Goal: Information Seeking & Learning: Learn about a topic

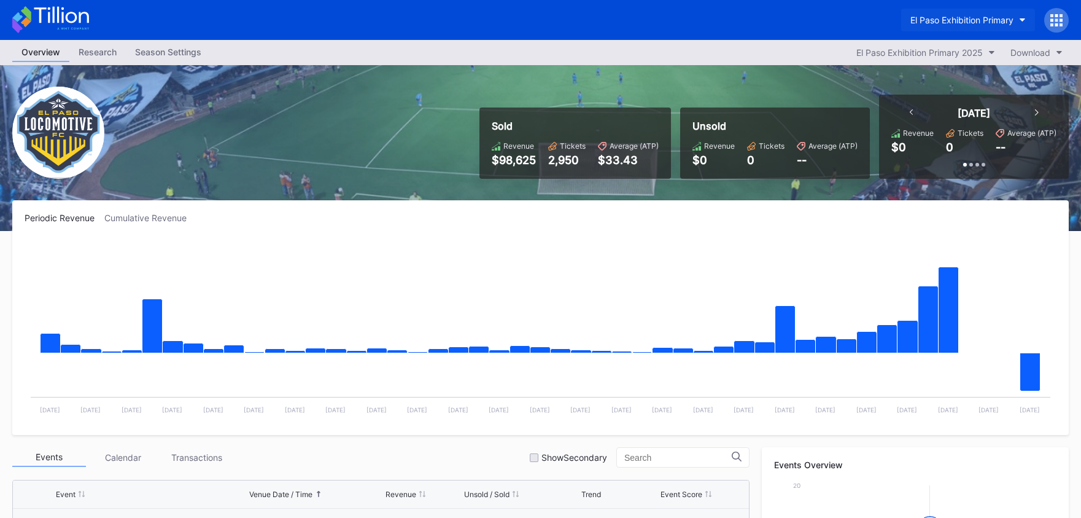
click at [927, 14] on button "El Paso Exhibition Primary" at bounding box center [968, 20] width 134 height 23
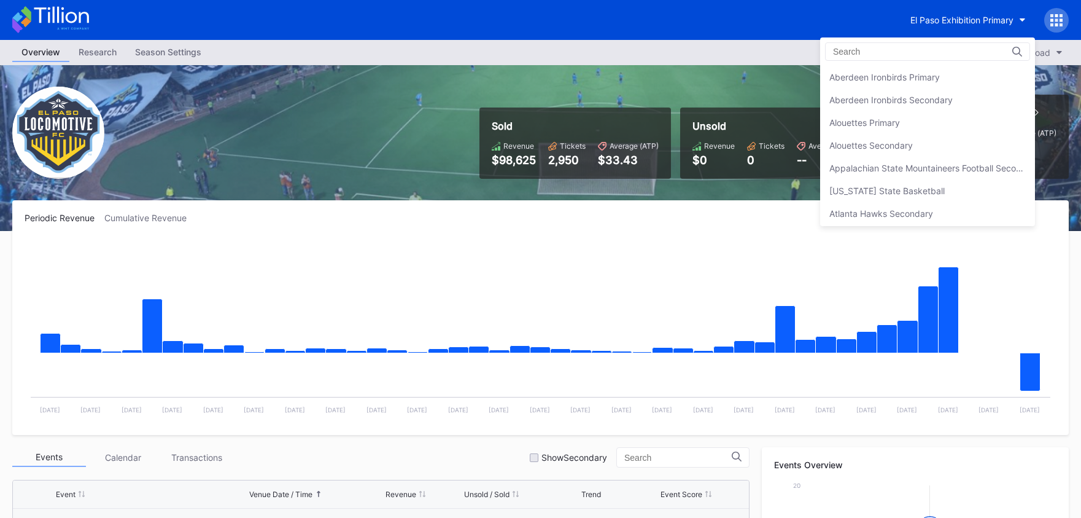
scroll to position [1159, 0]
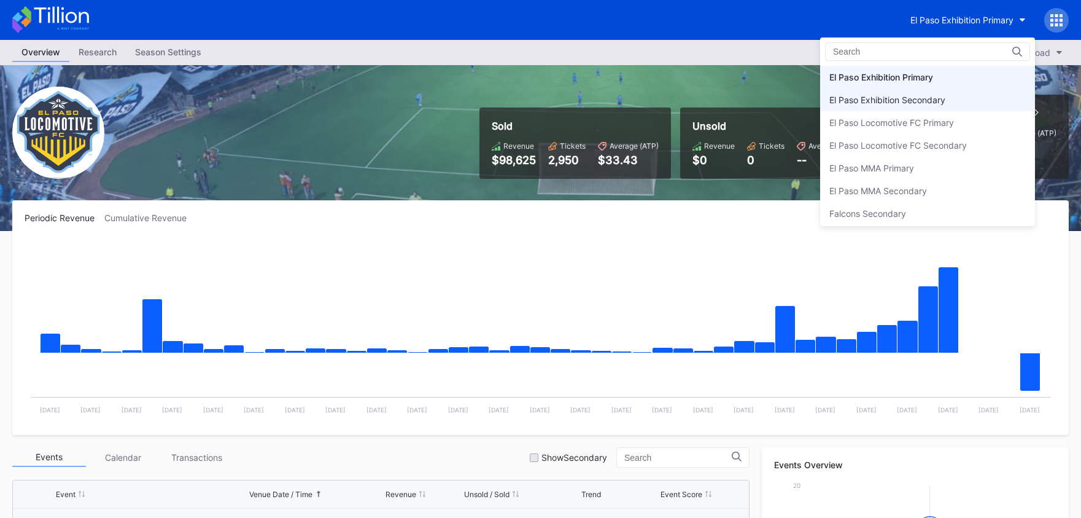
click at [922, 88] on div "El Paso Exhibition Secondary" at bounding box center [927, 99] width 215 height 23
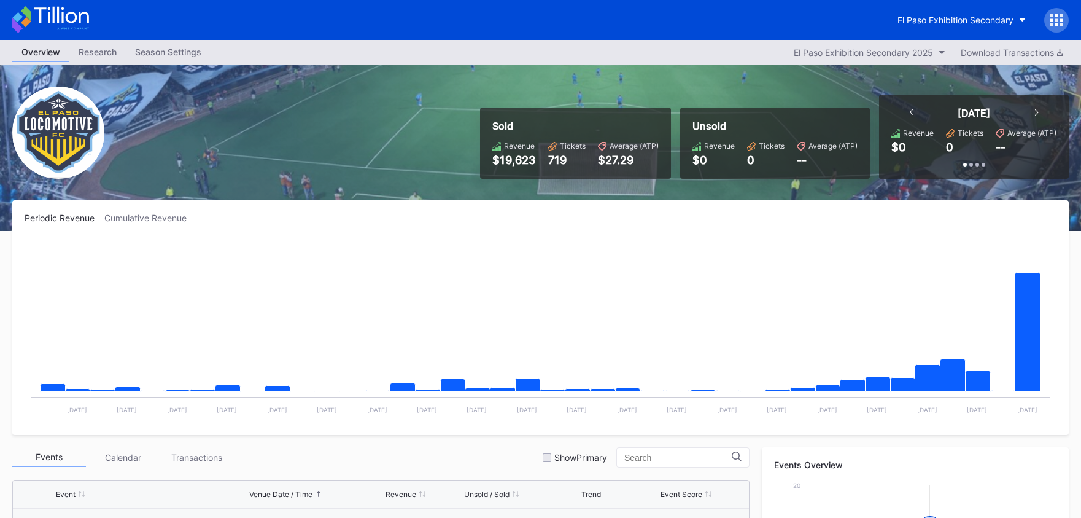
click at [65, 9] on icon at bounding box center [50, 19] width 77 height 27
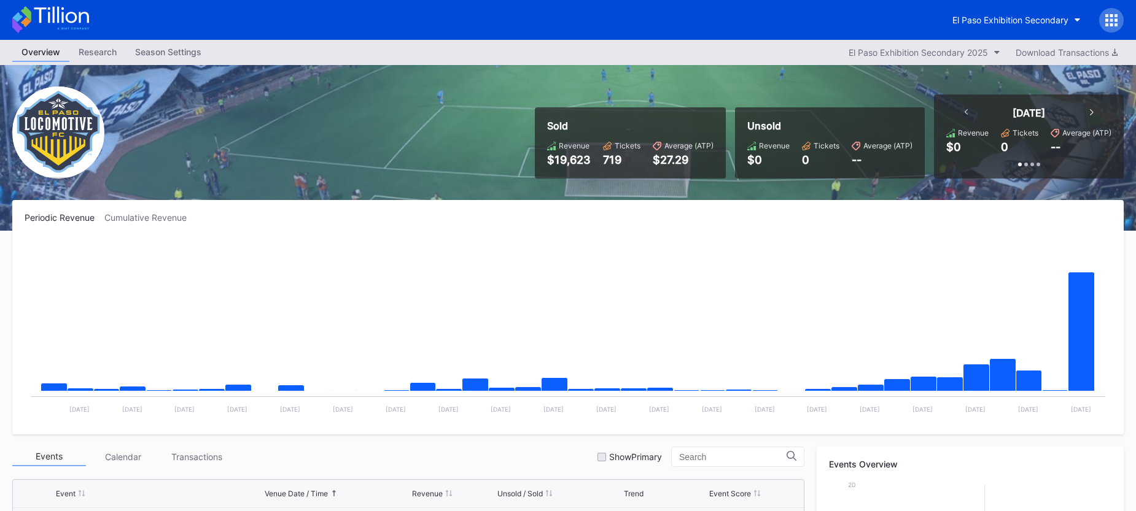
click at [63, 20] on icon at bounding box center [61, 15] width 55 height 17
drag, startPoint x: 98, startPoint y: 17, endPoint x: 87, endPoint y: 18, distance: 11.7
click at [95, 18] on div "El Paso Exhibition Secondary" at bounding box center [568, 20] width 1136 height 40
click at [72, 19] on icon at bounding box center [50, 19] width 77 height 27
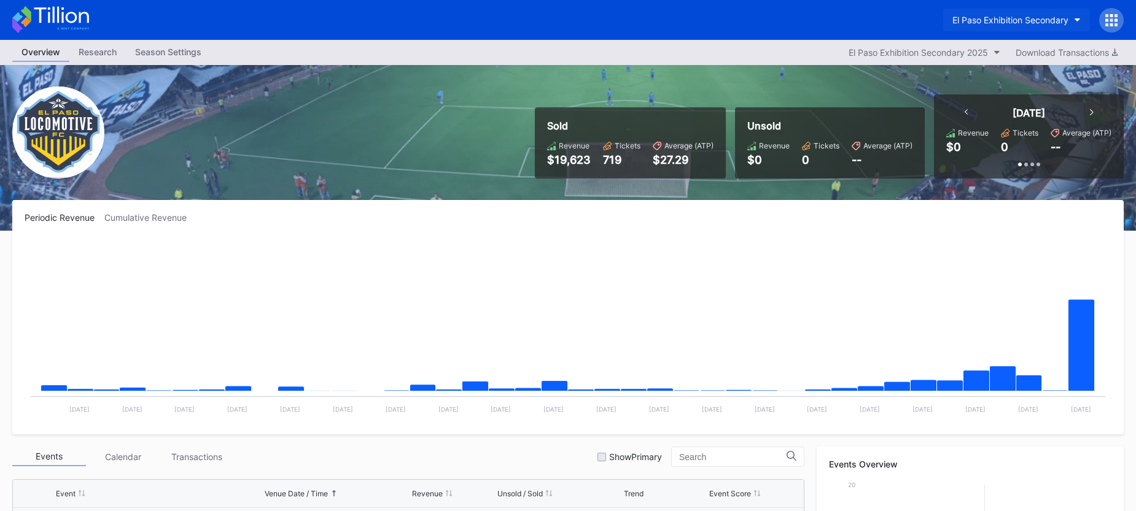
click at [982, 23] on div "El Paso Exhibition Secondary" at bounding box center [1010, 20] width 116 height 10
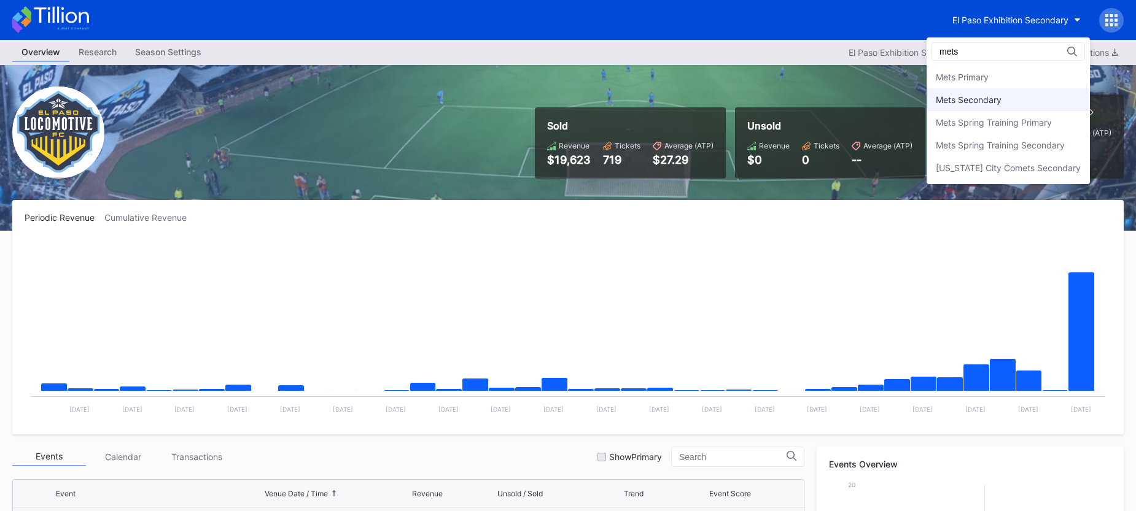
scroll to position [5, 0]
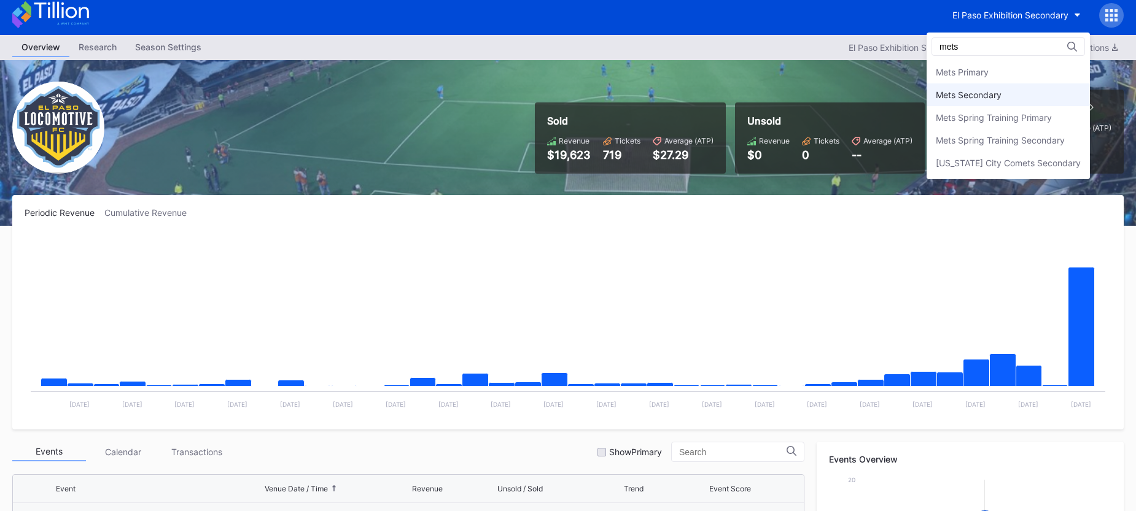
type input "mets"
click at [984, 88] on div "Mets Secondary" at bounding box center [1008, 95] width 163 height 23
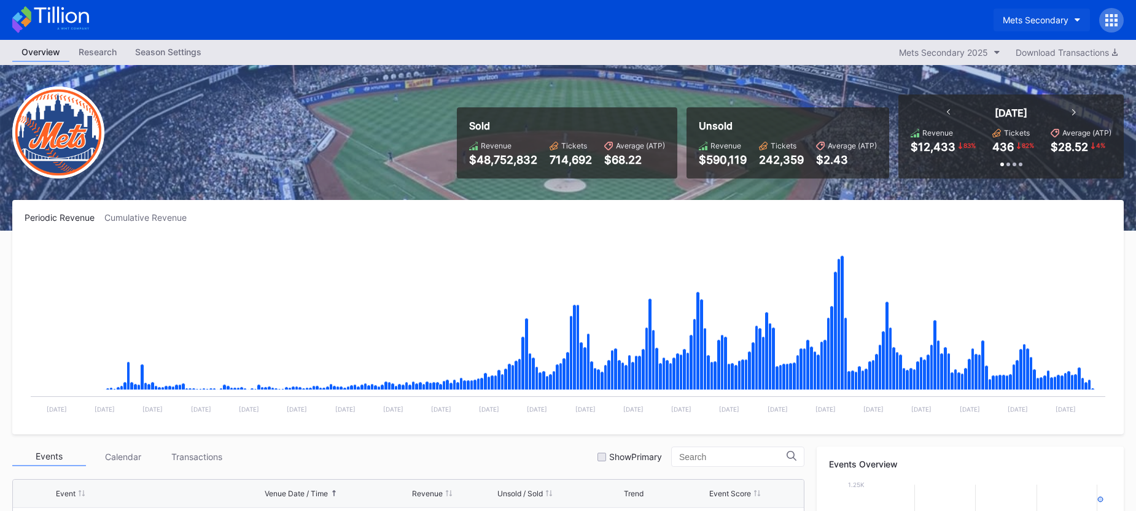
click at [1015, 20] on div "Mets Secondary" at bounding box center [1036, 20] width 66 height 10
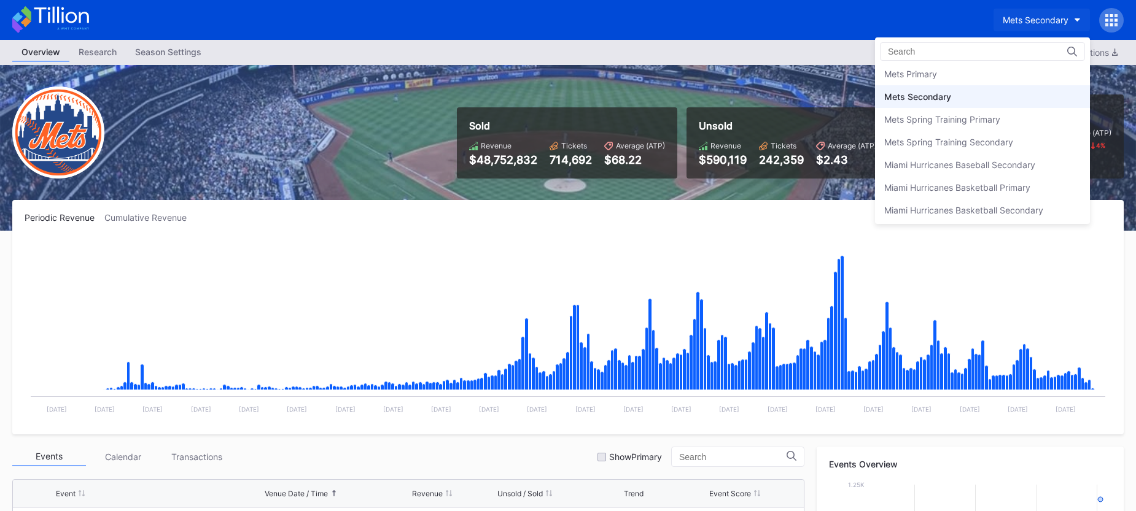
scroll to position [1910, 0]
click at [962, 80] on div "Mets Primary" at bounding box center [982, 75] width 215 height 23
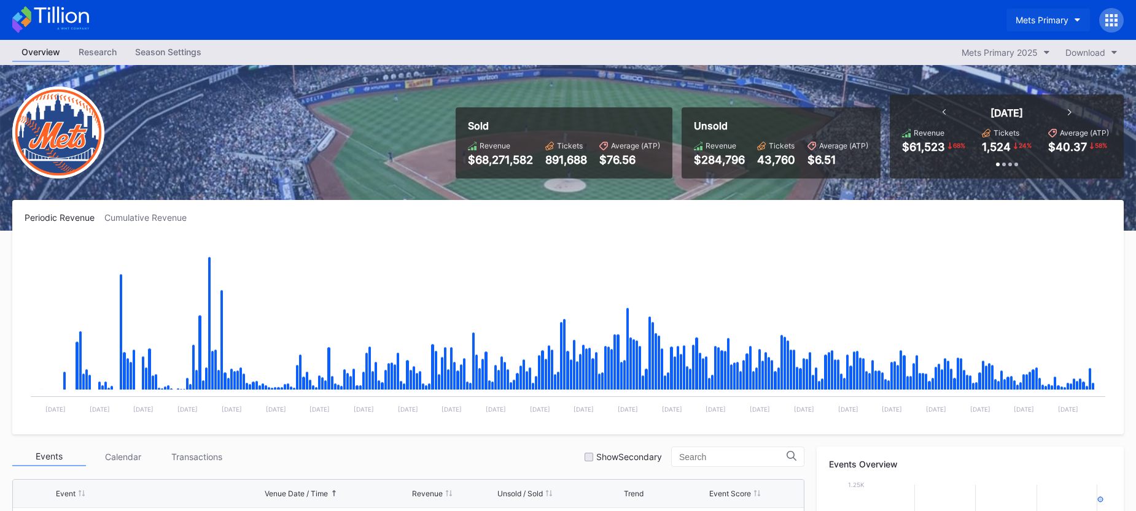
click at [1068, 18] on button "Mets Primary" at bounding box center [1048, 20] width 84 height 23
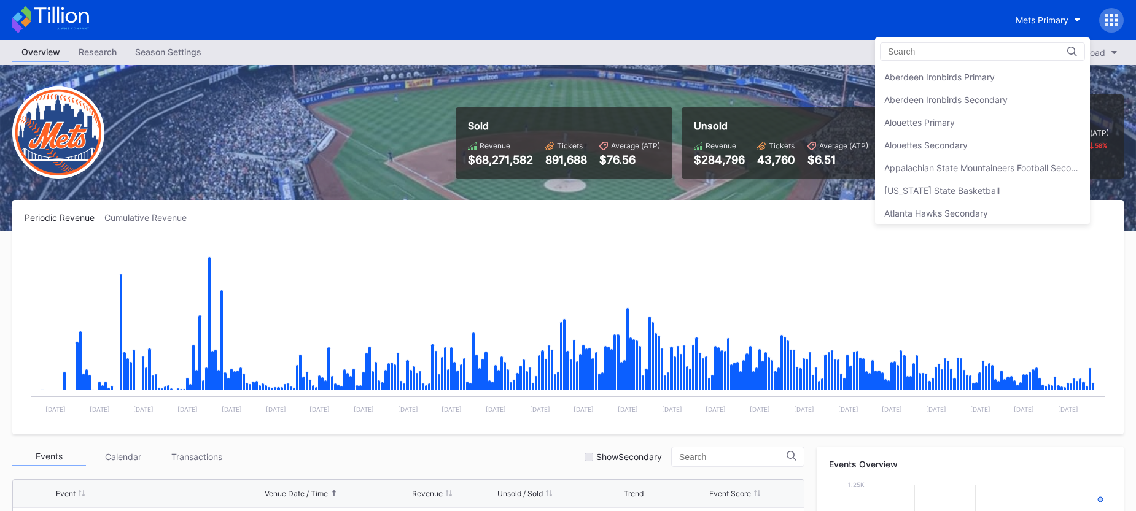
scroll to position [1908, 0]
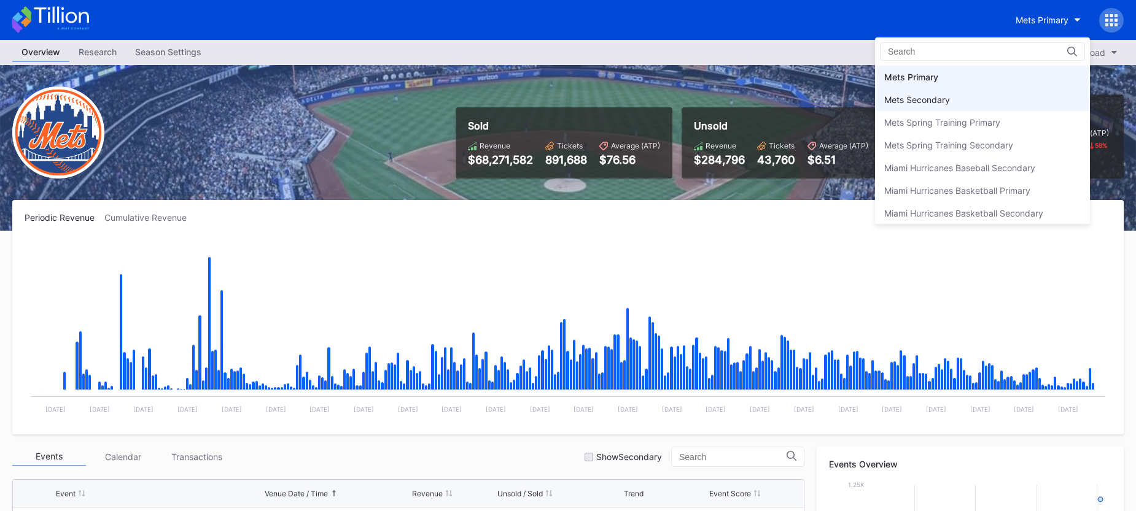
click at [1019, 97] on div "Mets Secondary" at bounding box center [982, 99] width 215 height 23
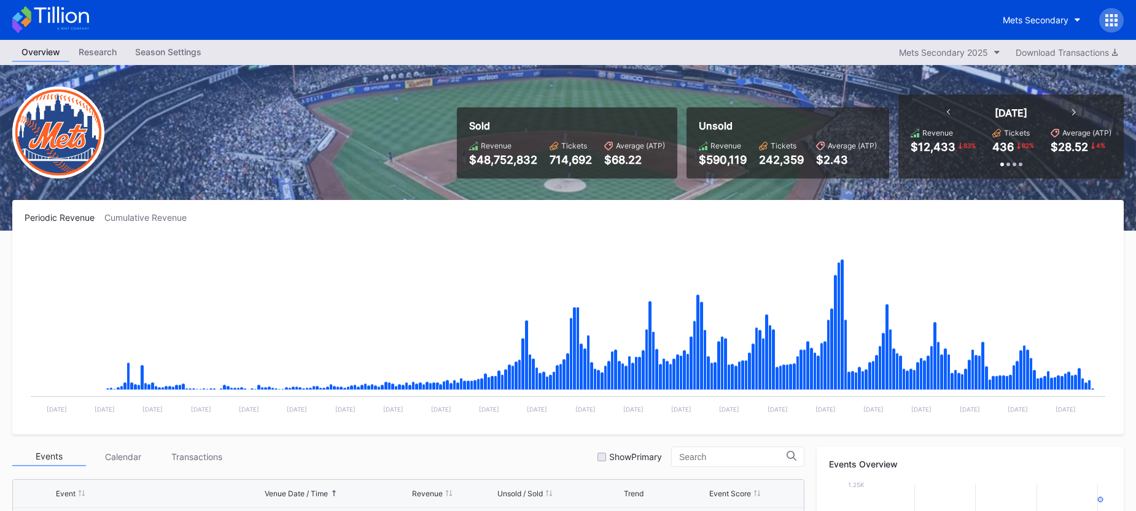
scroll to position [2953, 0]
drag, startPoint x: 471, startPoint y: 125, endPoint x: 607, endPoint y: 152, distance: 139.0
click at [607, 152] on div "Sold Revenue $48,752,832 Tickets 714,692 Average (ATP) $68.22" at bounding box center [567, 142] width 220 height 71
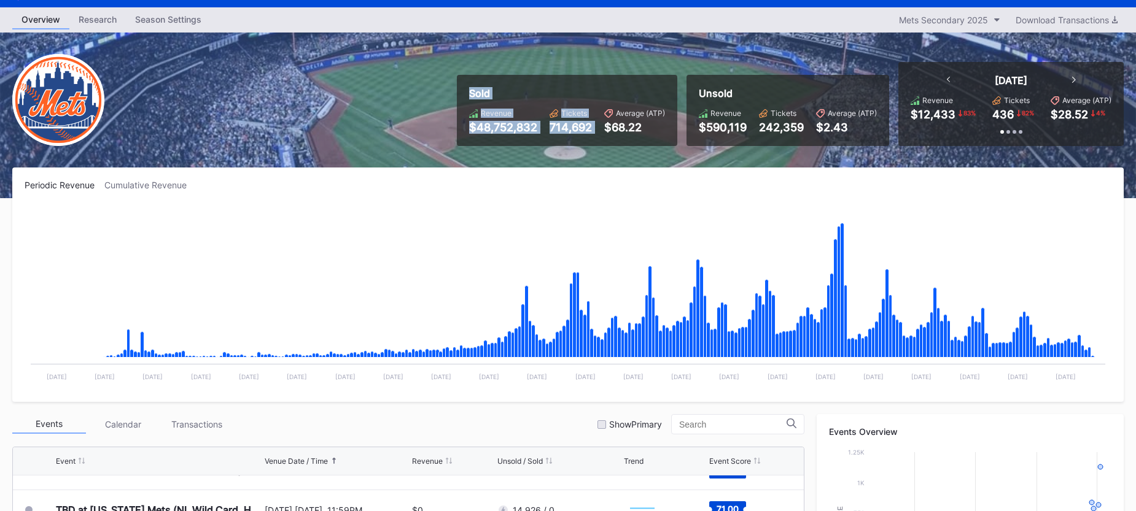
scroll to position [0, 0]
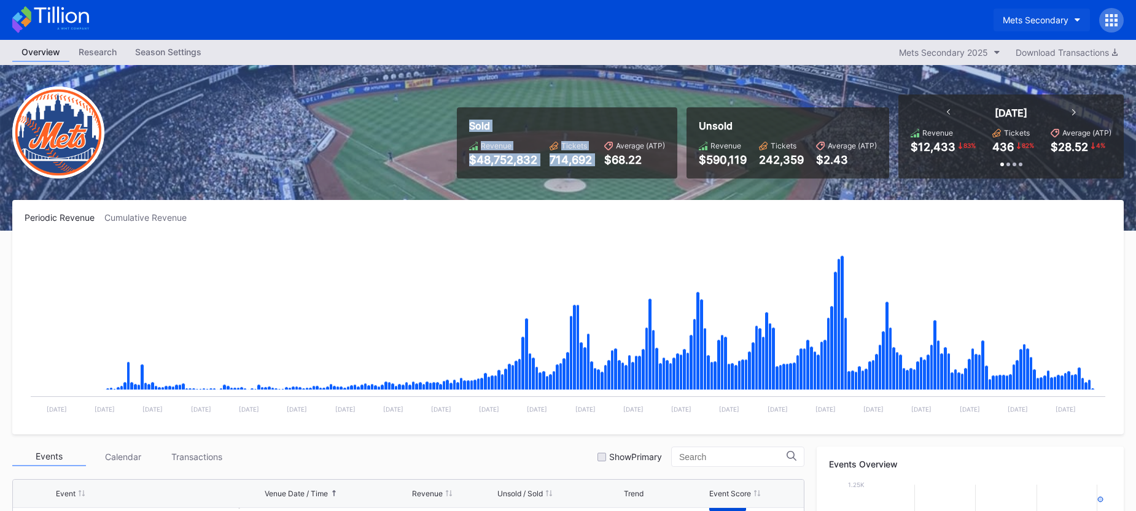
click at [1049, 15] on div "Mets Secondary" at bounding box center [1036, 20] width 66 height 10
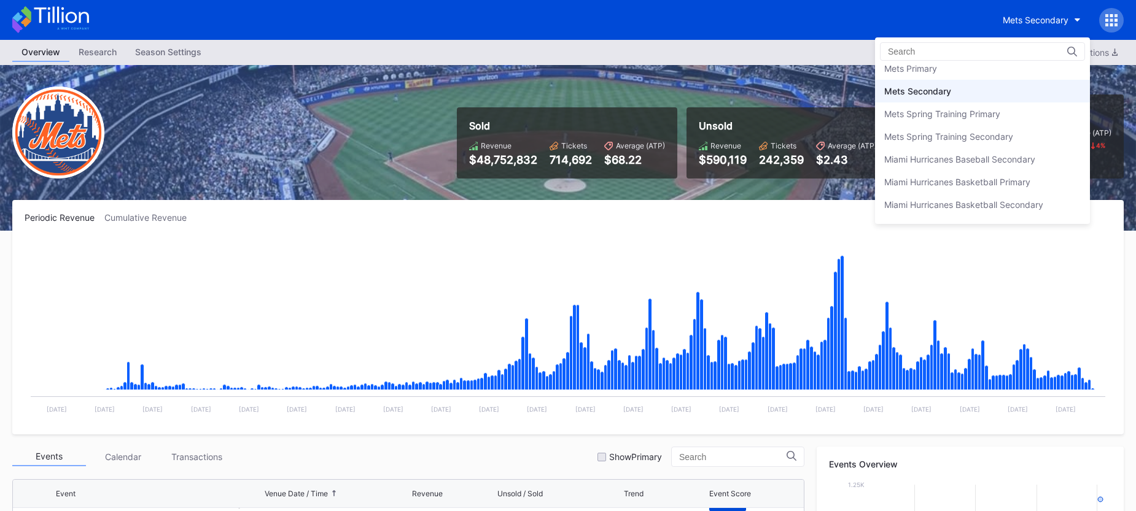
scroll to position [1916, 0]
click at [989, 77] on div "Mets Primary" at bounding box center [982, 69] width 215 height 23
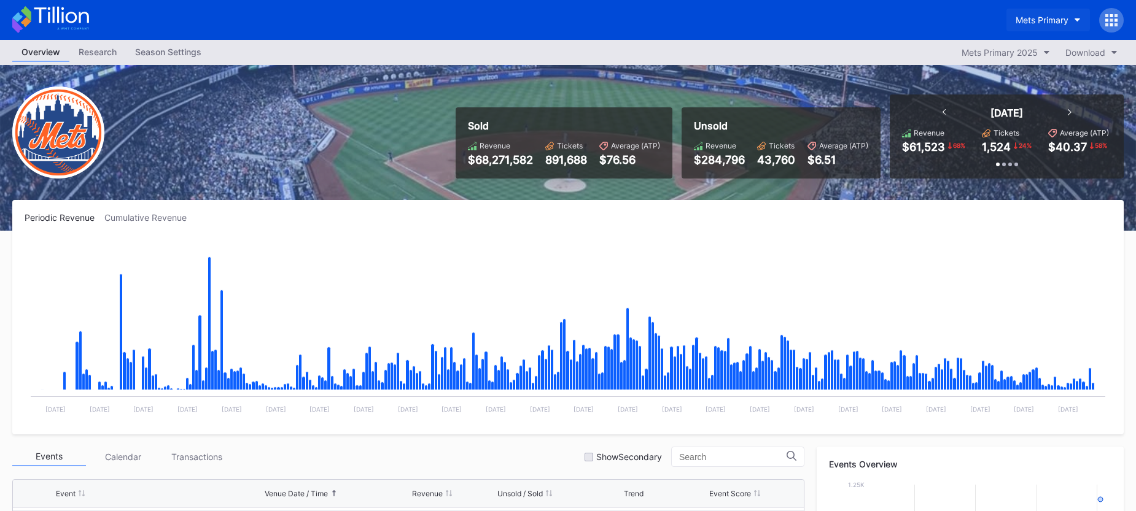
click at [1031, 28] on button "Mets Primary" at bounding box center [1048, 20] width 84 height 23
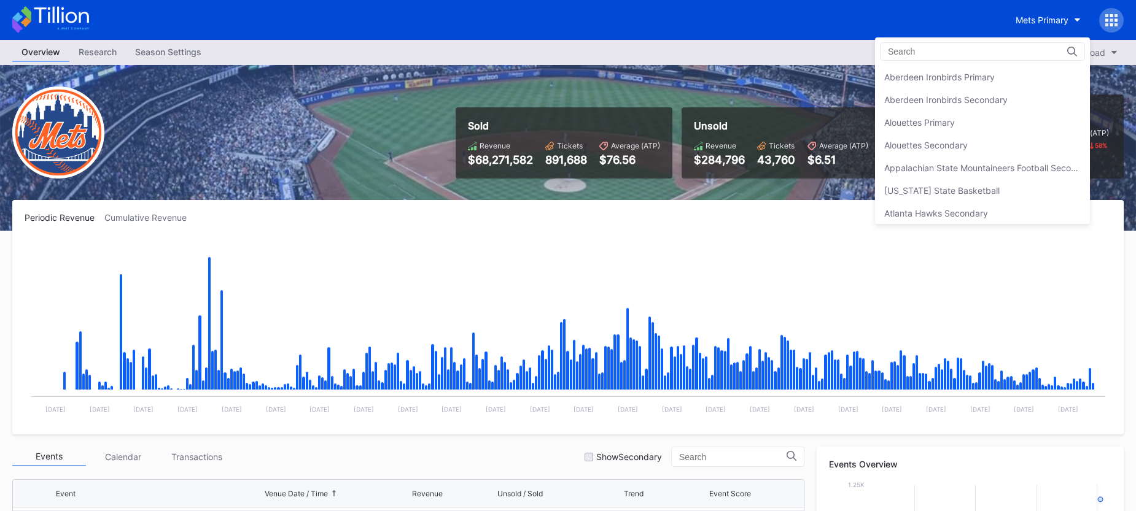
scroll to position [1908, 0]
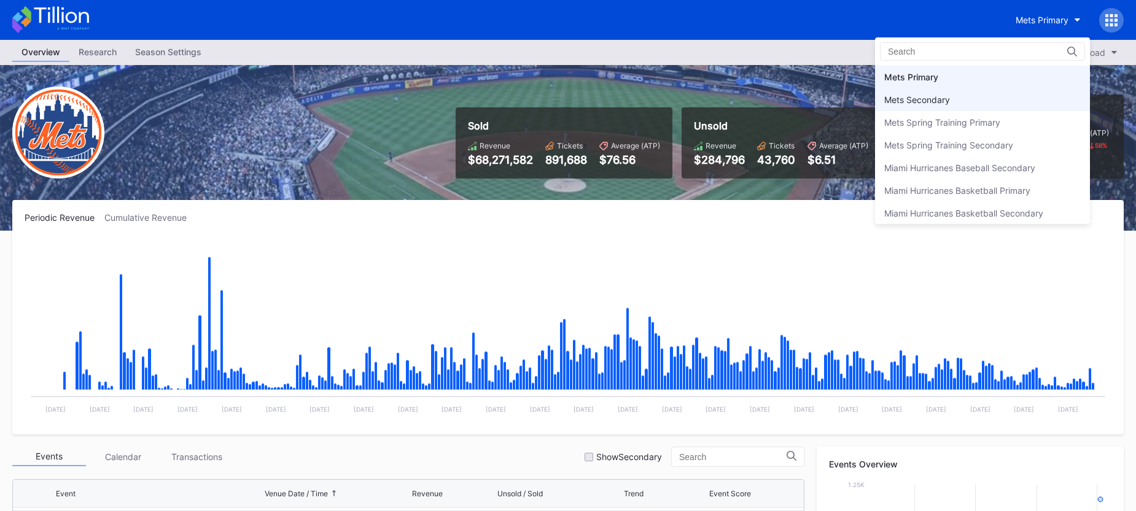
click at [985, 106] on div "Mets Secondary" at bounding box center [982, 99] width 215 height 23
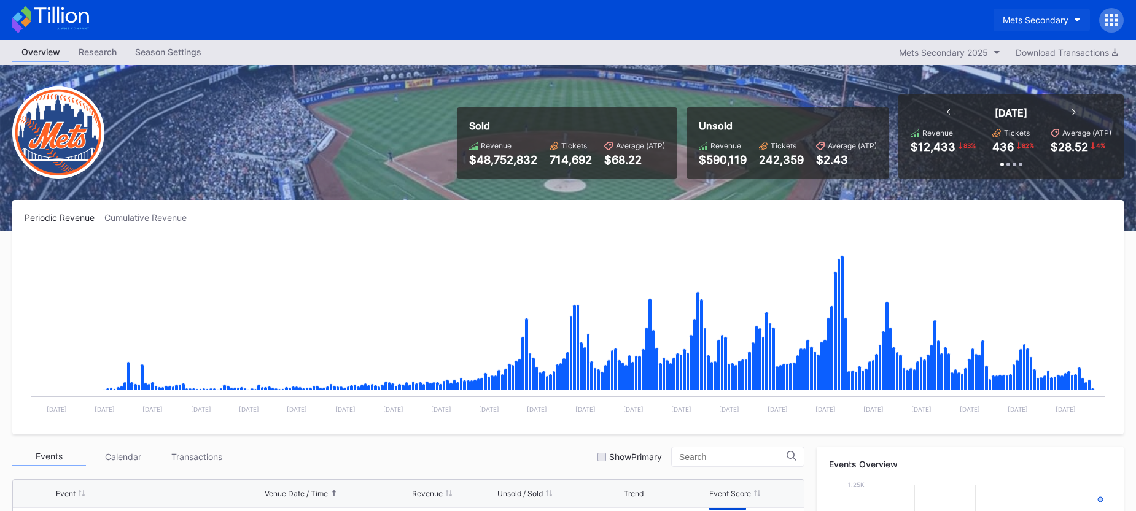
click at [1030, 17] on div "Mets Secondary" at bounding box center [1036, 20] width 66 height 10
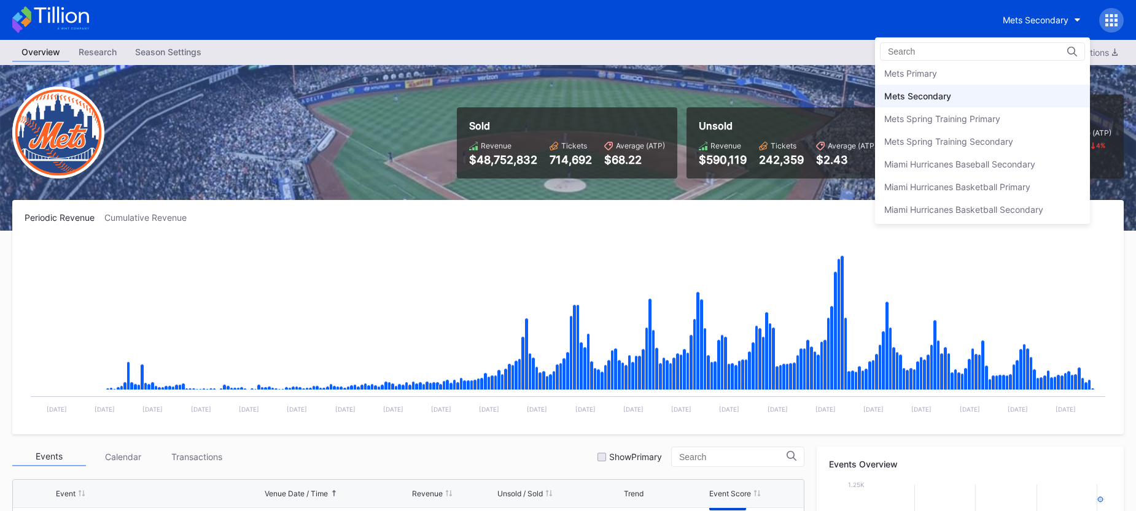
scroll to position [1910, 0]
click at [1011, 78] on div "Mets Primary" at bounding box center [982, 75] width 215 height 23
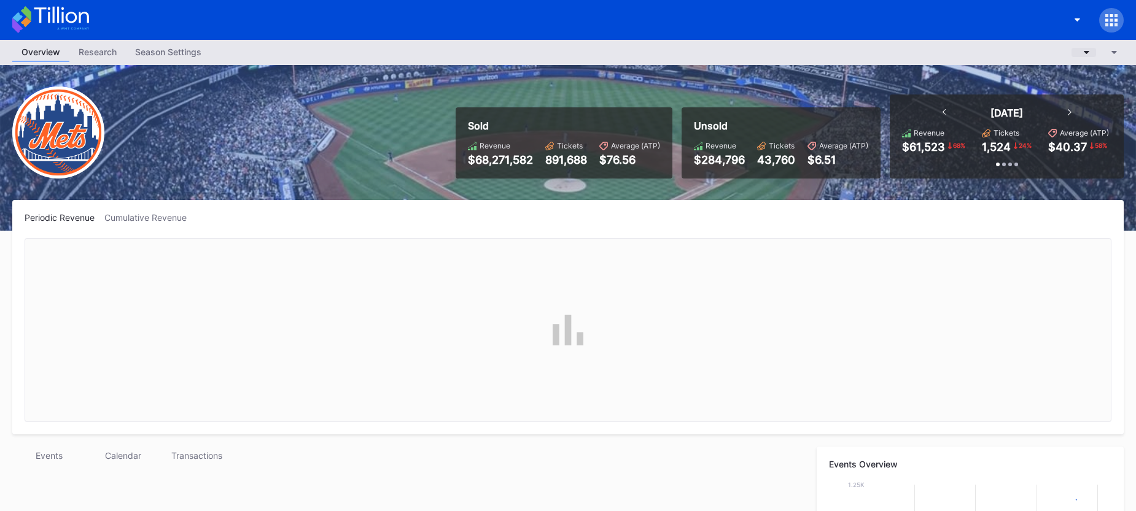
click at [1078, 53] on div "button" at bounding box center [1078, 53] width 0 height 0
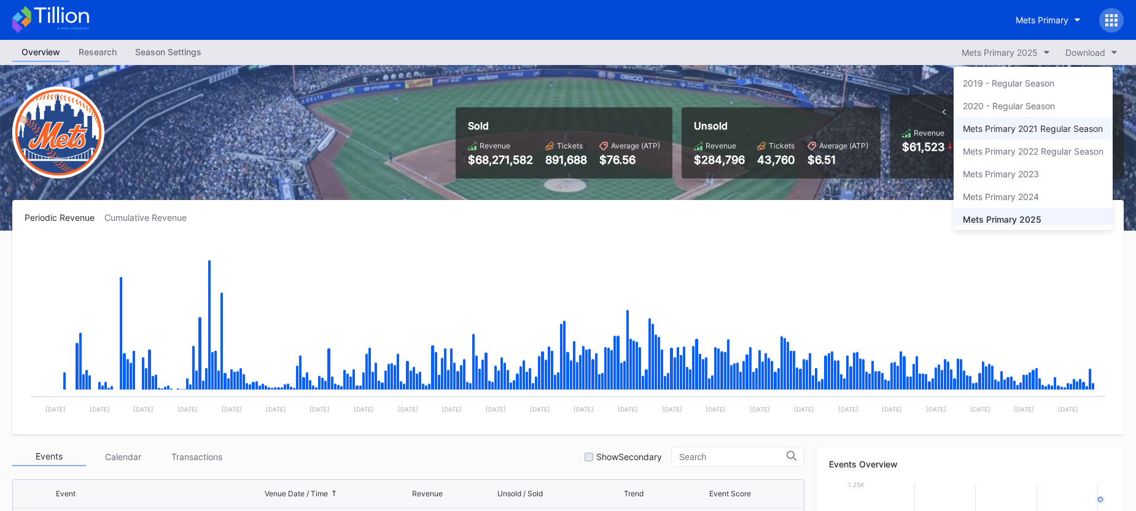
scroll to position [2953, 0]
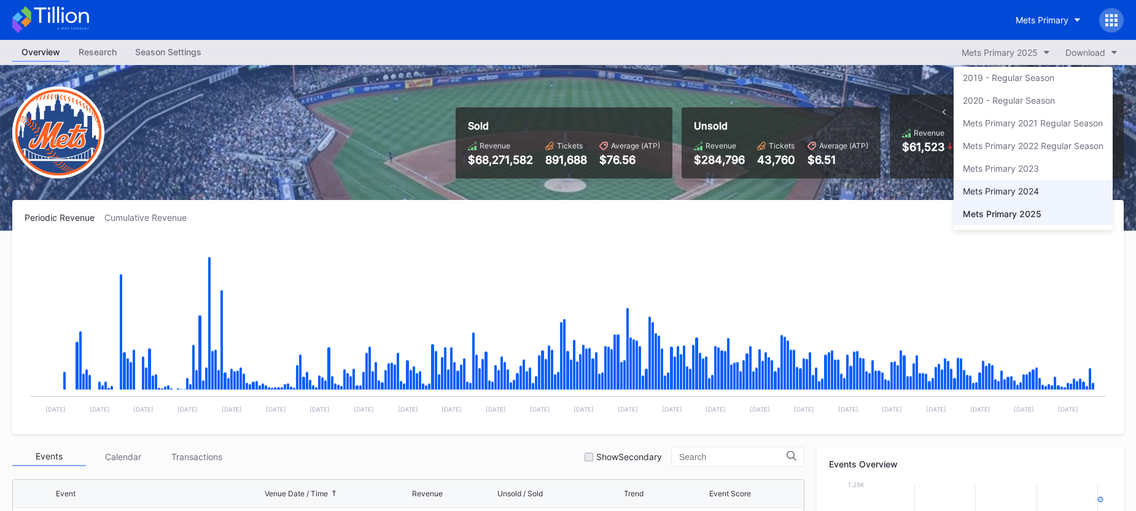
click at [1028, 187] on div "Mets Primary 2024" at bounding box center [1001, 191] width 76 height 10
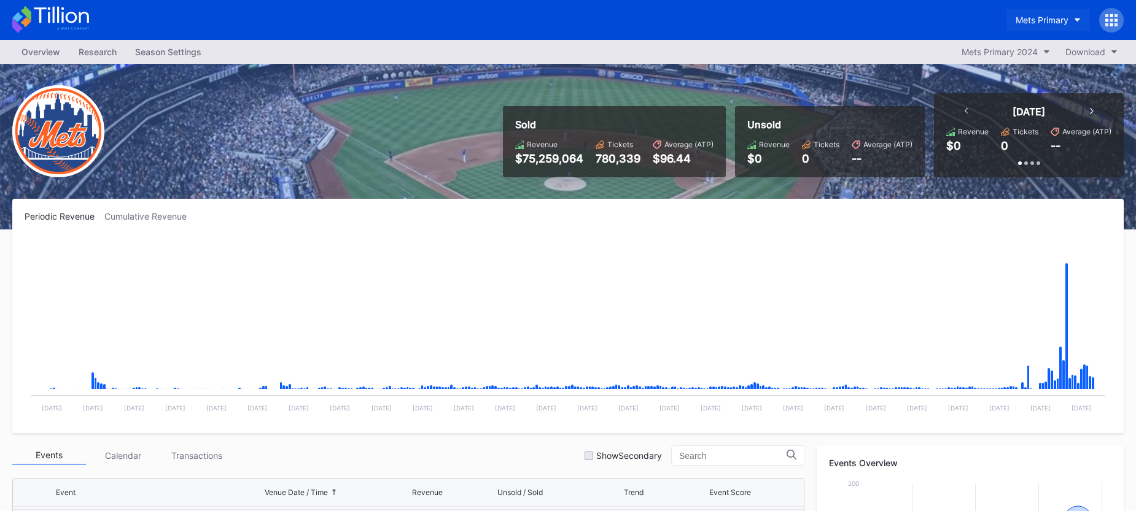
click at [1044, 15] on div "Mets Primary" at bounding box center [1042, 20] width 53 height 10
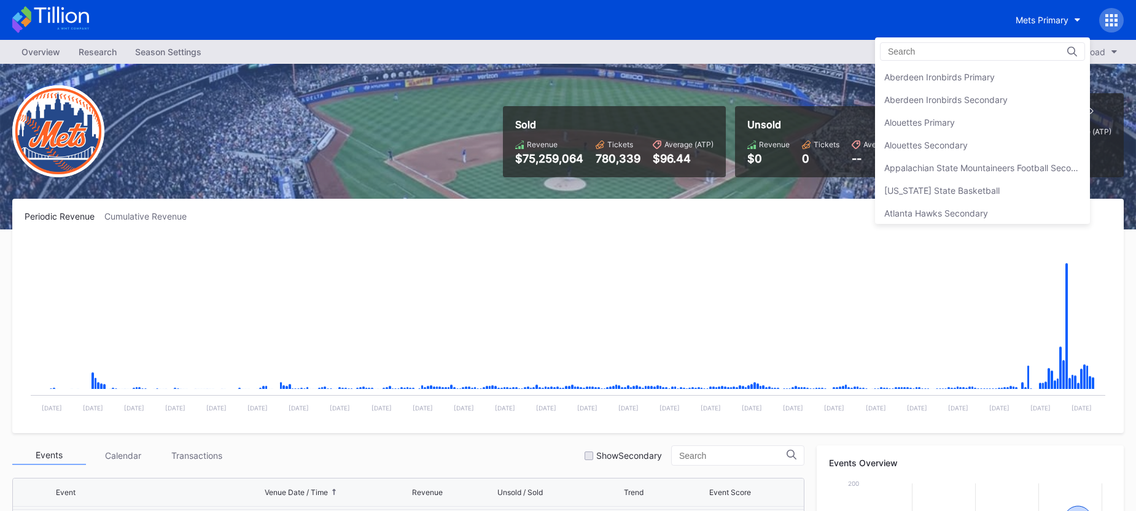
scroll to position [1908, 0]
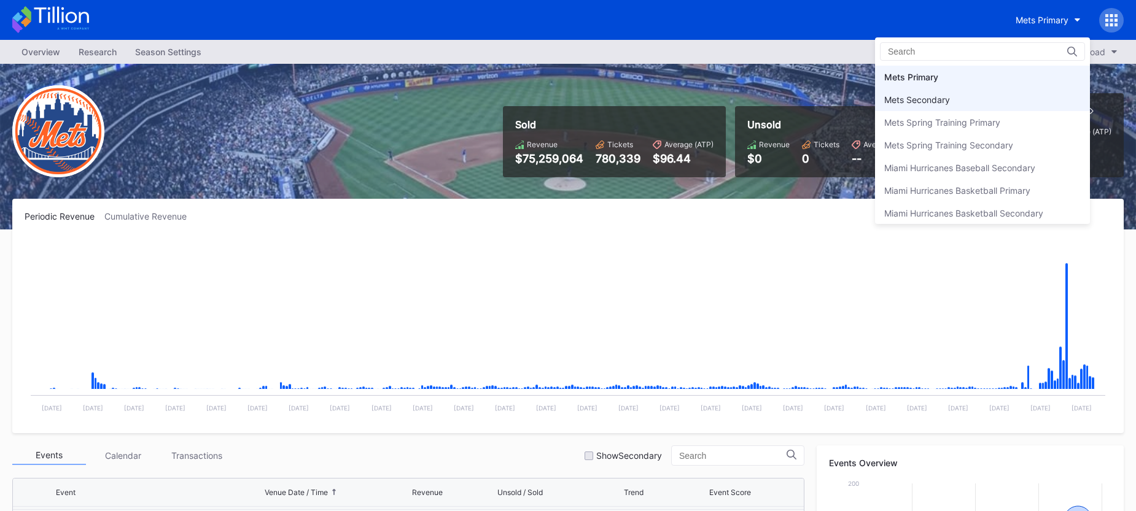
click at [1009, 102] on div "Mets Secondary" at bounding box center [982, 99] width 215 height 23
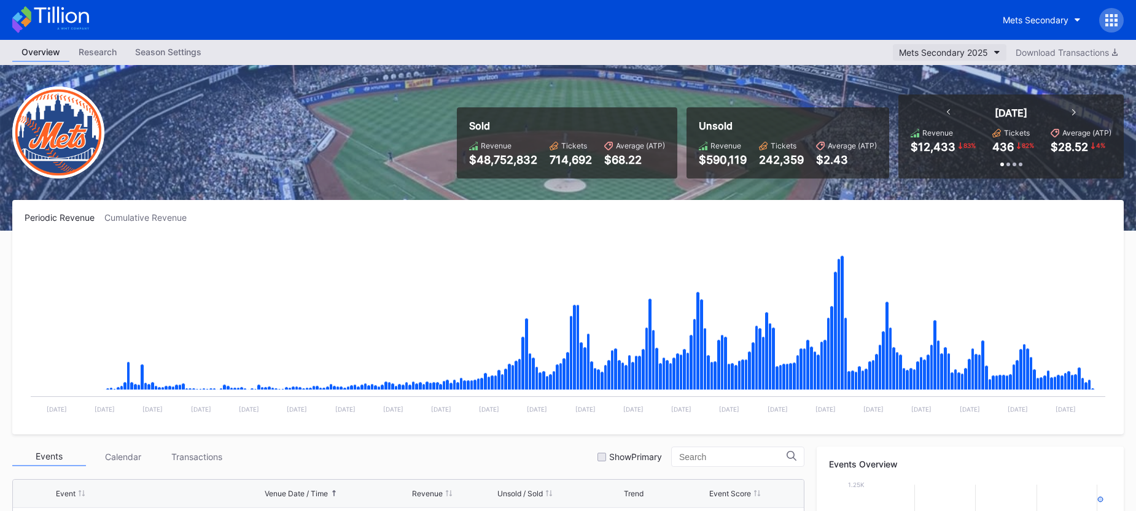
click at [958, 56] on div "Mets Secondary 2025" at bounding box center [943, 52] width 89 height 10
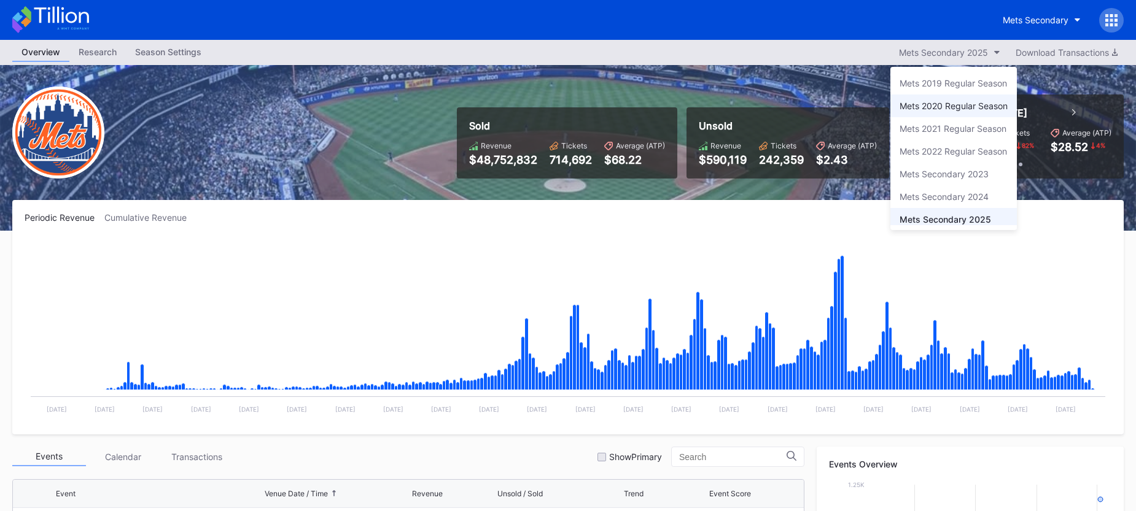
scroll to position [6, 0]
click at [942, 187] on div "Mets Secondary 2024" at bounding box center [944, 191] width 89 height 10
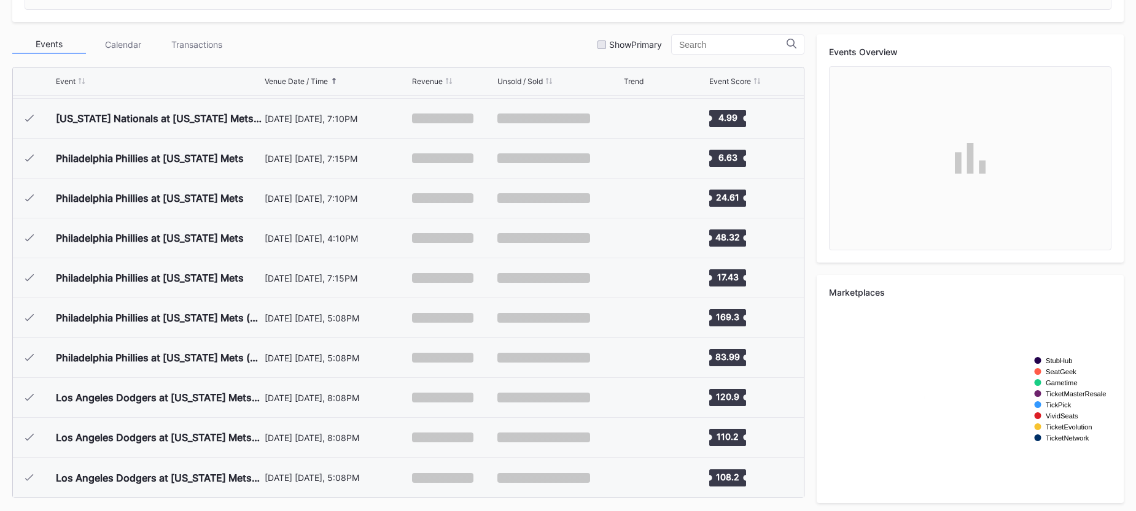
scroll to position [416, 0]
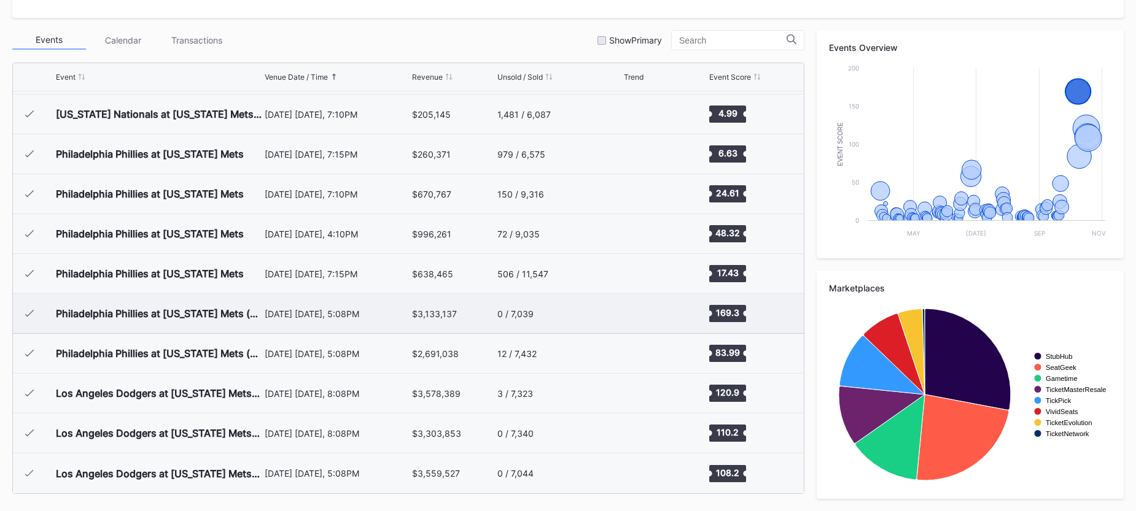
click at [348, 320] on div "[DATE] [DATE], 5:08PM" at bounding box center [337, 313] width 144 height 39
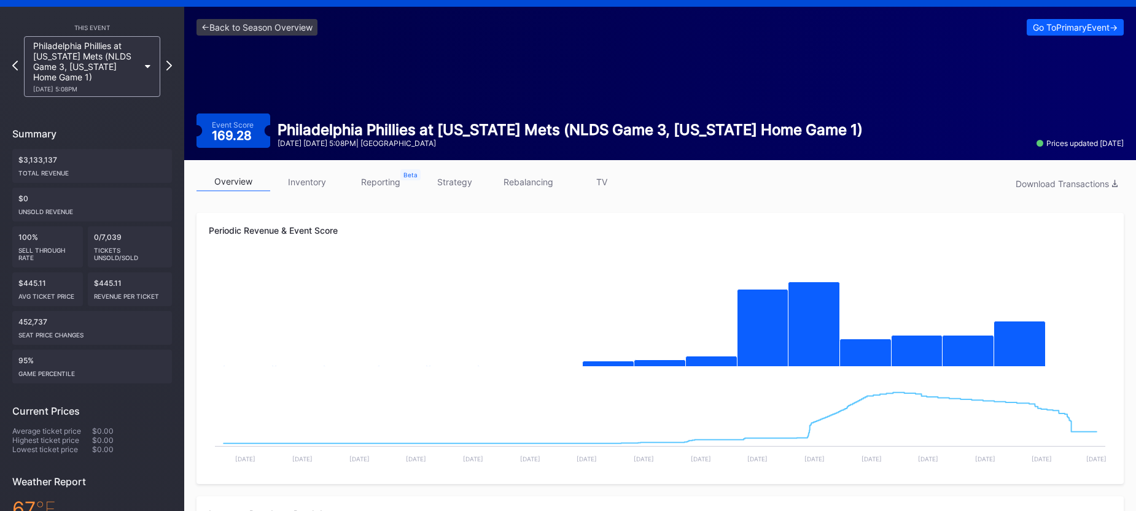
scroll to position [63, 0]
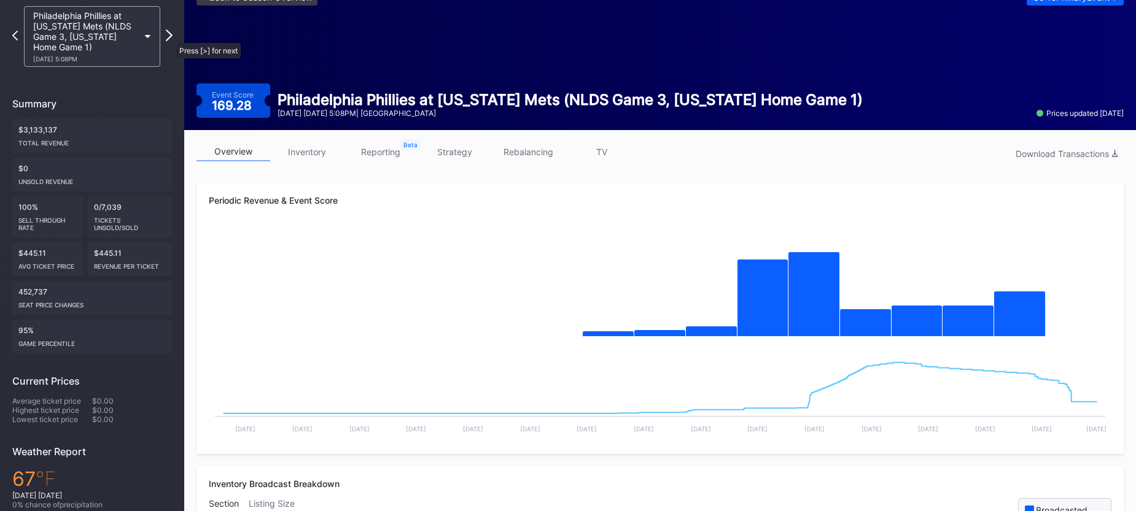
click at [170, 37] on icon at bounding box center [169, 35] width 7 height 12
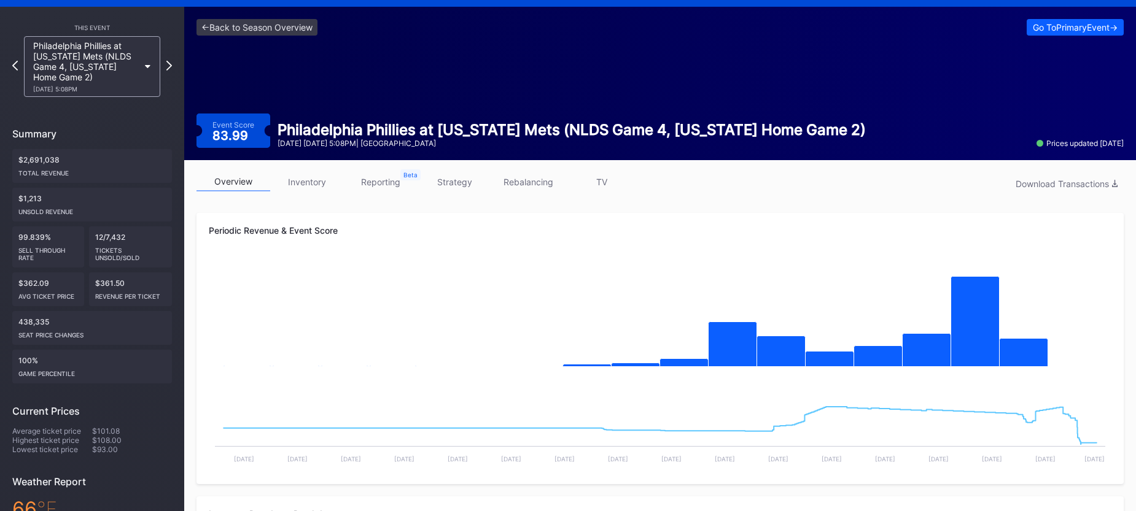
scroll to position [29, 0]
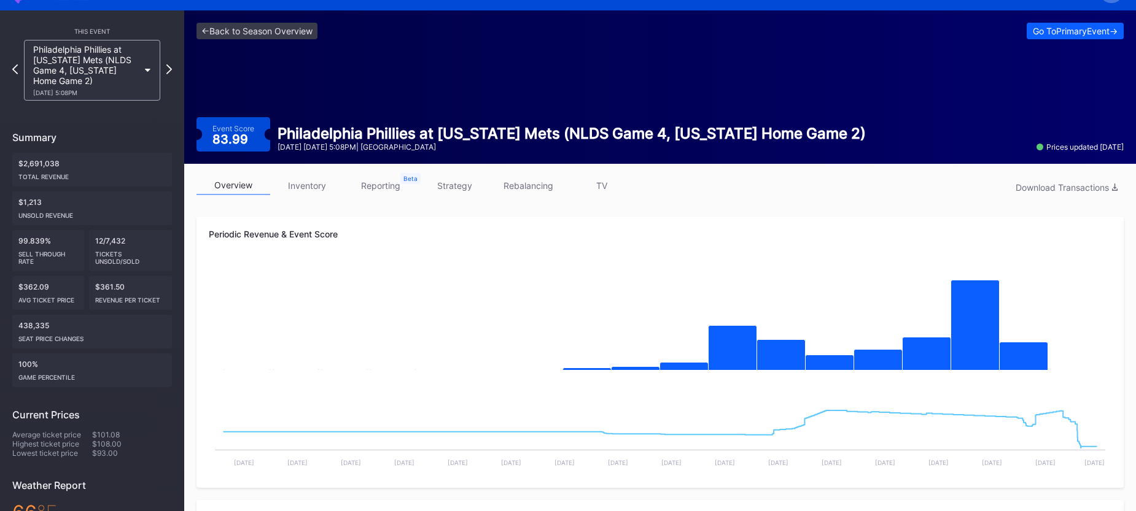
click at [173, 69] on div "This Event Philadelphia Phillies at New York Mets (NLDS Game 4, New York Home G…" at bounding box center [92, 358] width 184 height 696
click at [171, 69] on icon at bounding box center [169, 69] width 7 height 12
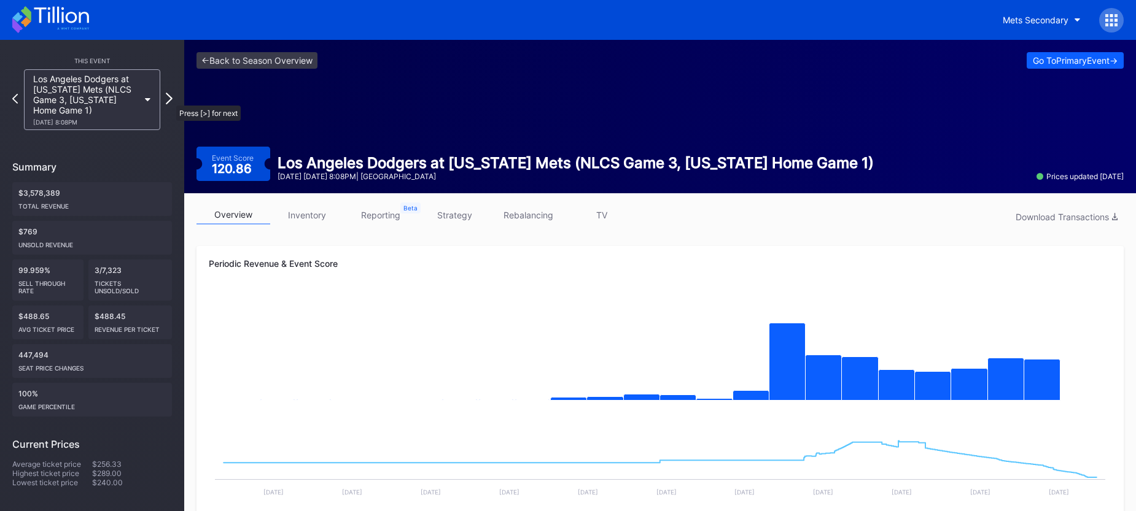
click at [170, 99] on icon at bounding box center [169, 99] width 7 height 12
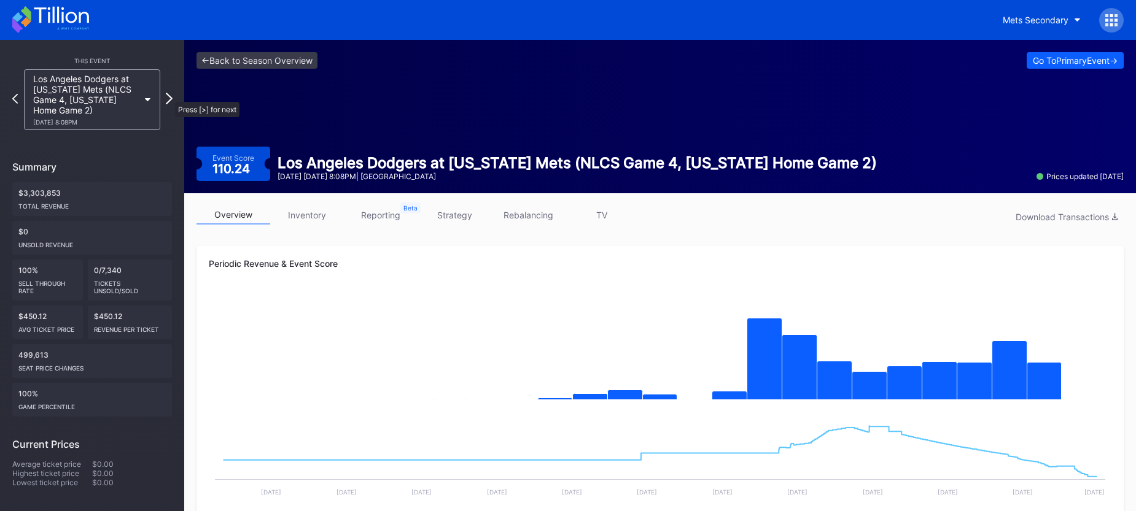
click at [169, 96] on icon at bounding box center [169, 99] width 7 height 12
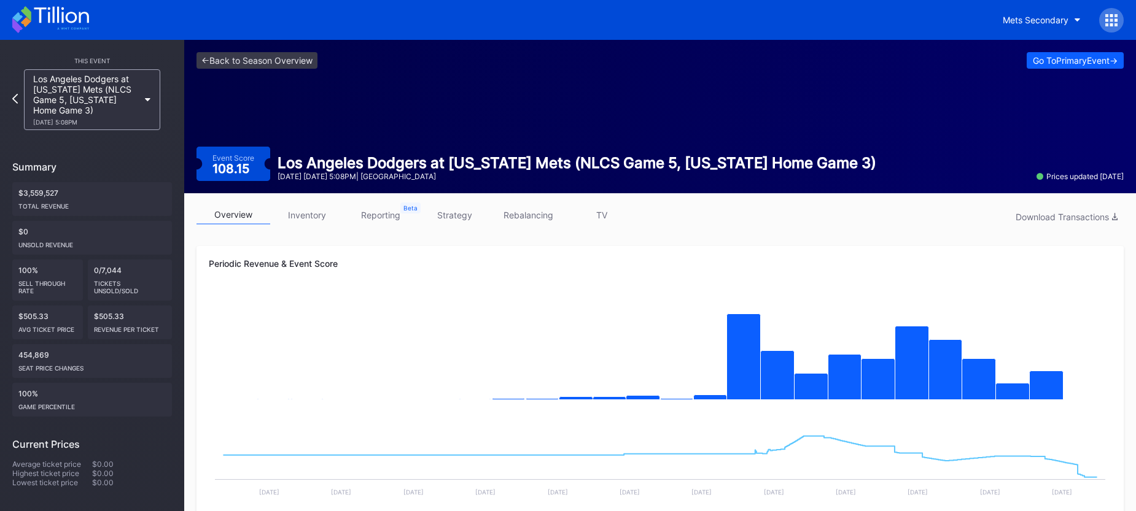
scroll to position [28, 0]
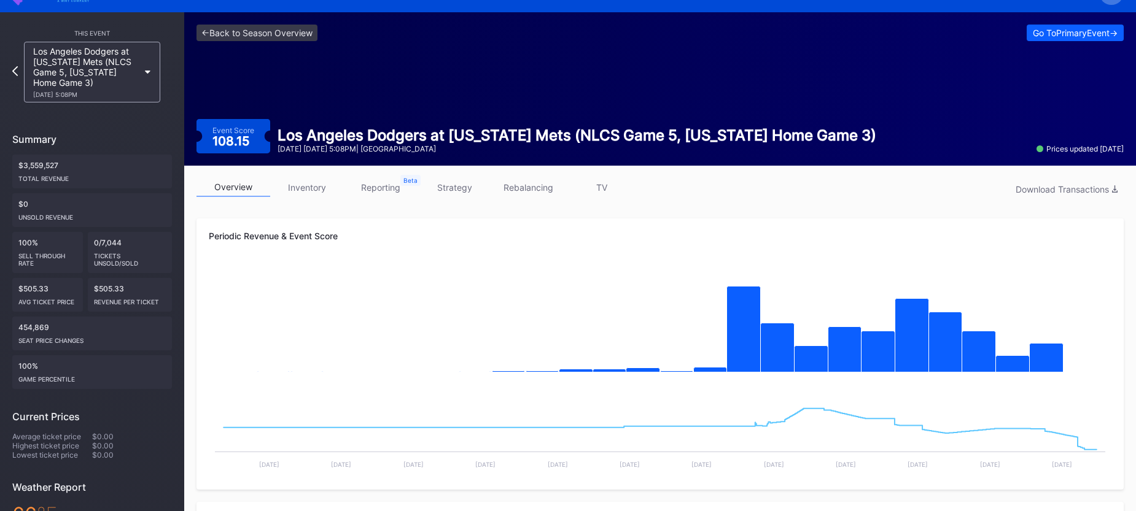
click at [604, 187] on link "TV" at bounding box center [602, 187] width 74 height 19
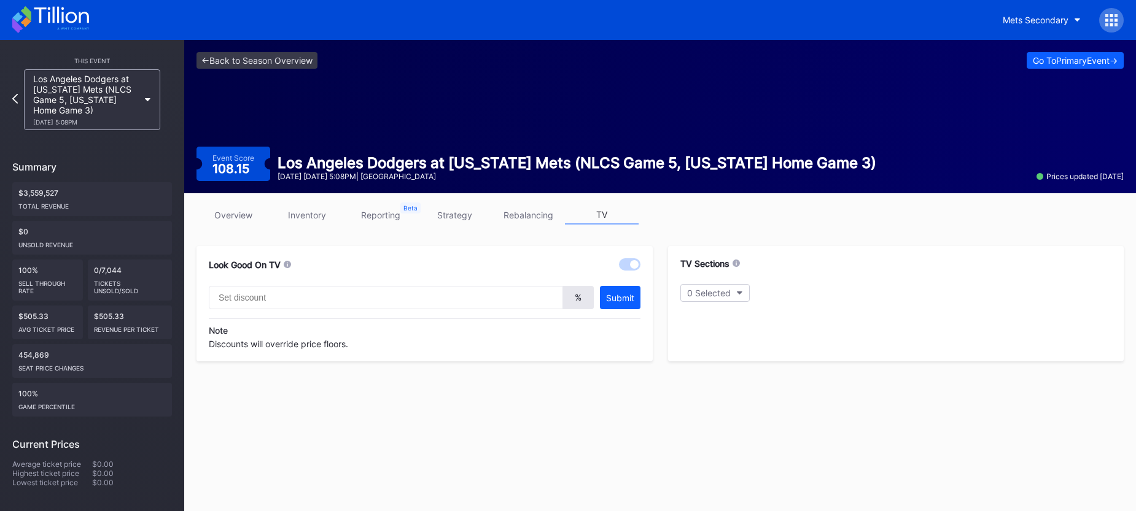
type input "33"
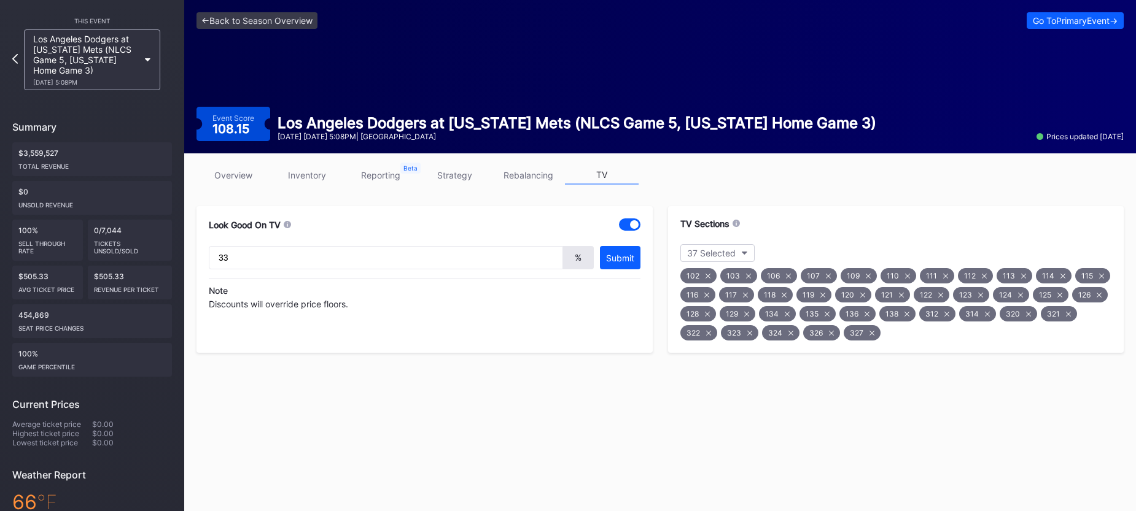
scroll to position [44, 0]
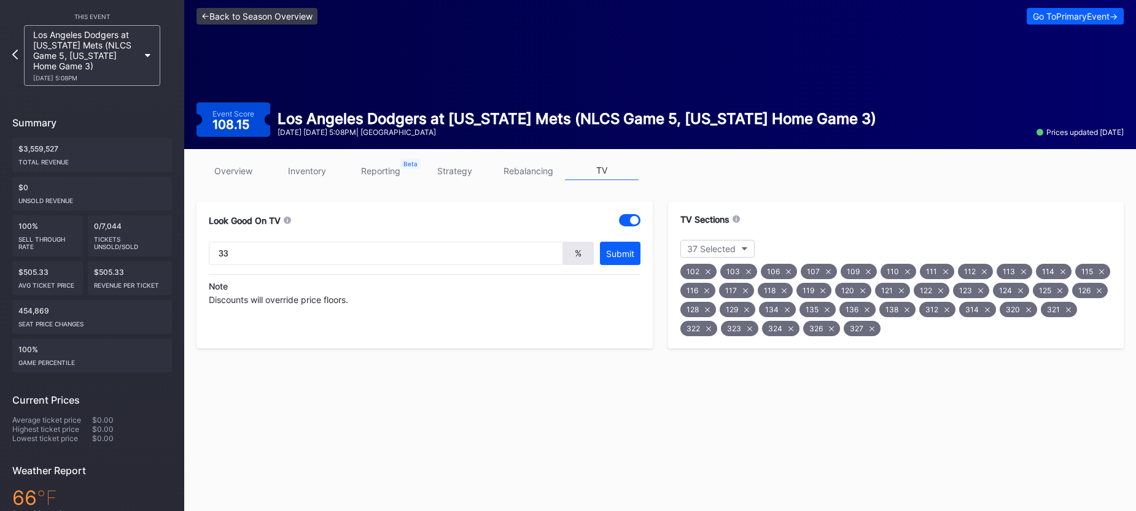
click at [260, 20] on link "<- Back to Season Overview" at bounding box center [256, 16] width 121 height 17
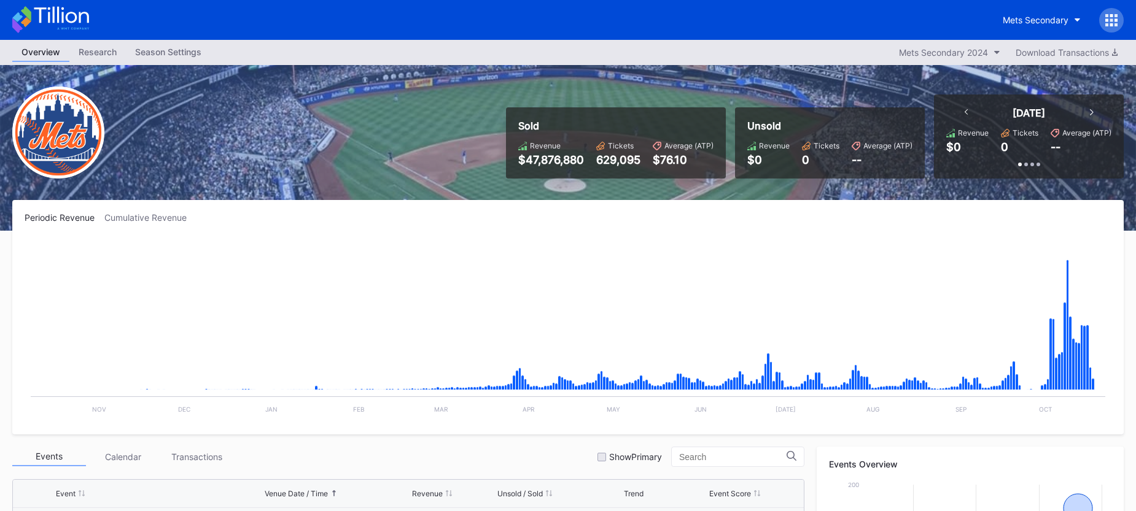
click at [68, 17] on icon at bounding box center [50, 19] width 77 height 27
click at [922, 52] on div "Mets Secondary 2024" at bounding box center [943, 52] width 89 height 10
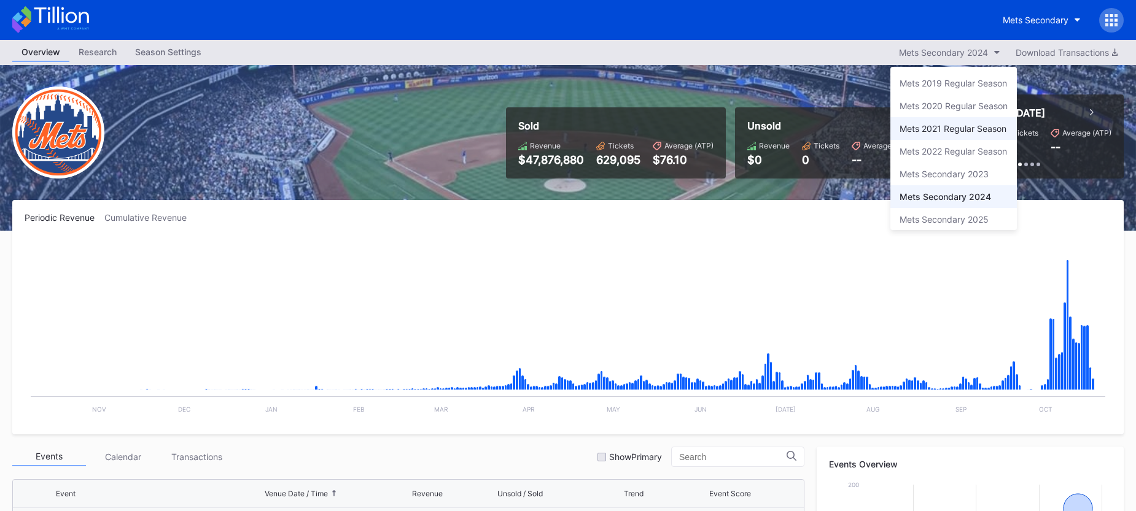
scroll to position [6, 0]
click at [960, 150] on div "Mets 2022 Regular Season" at bounding box center [953, 146] width 107 height 10
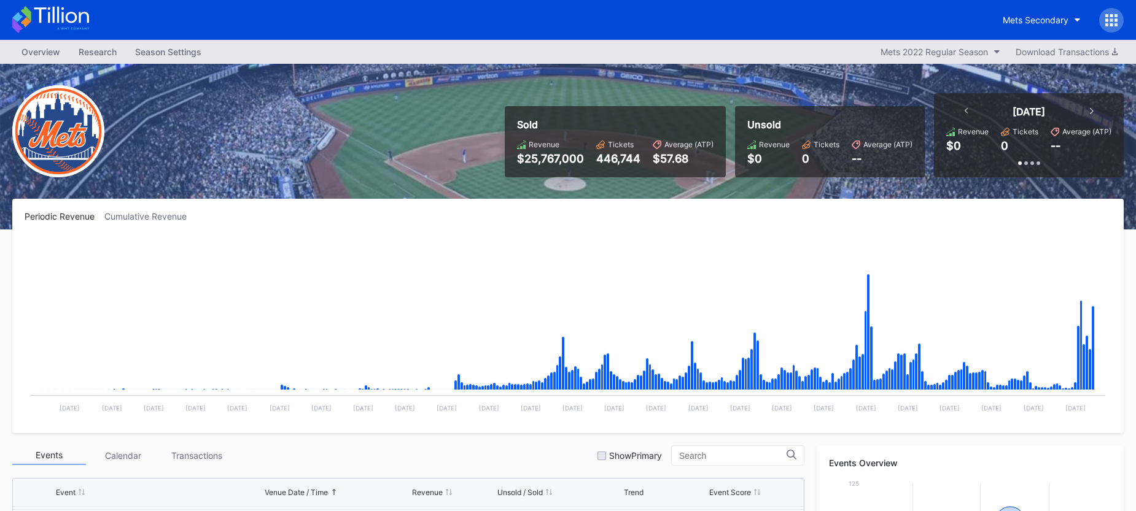
click at [61, 20] on icon at bounding box center [50, 19] width 77 height 27
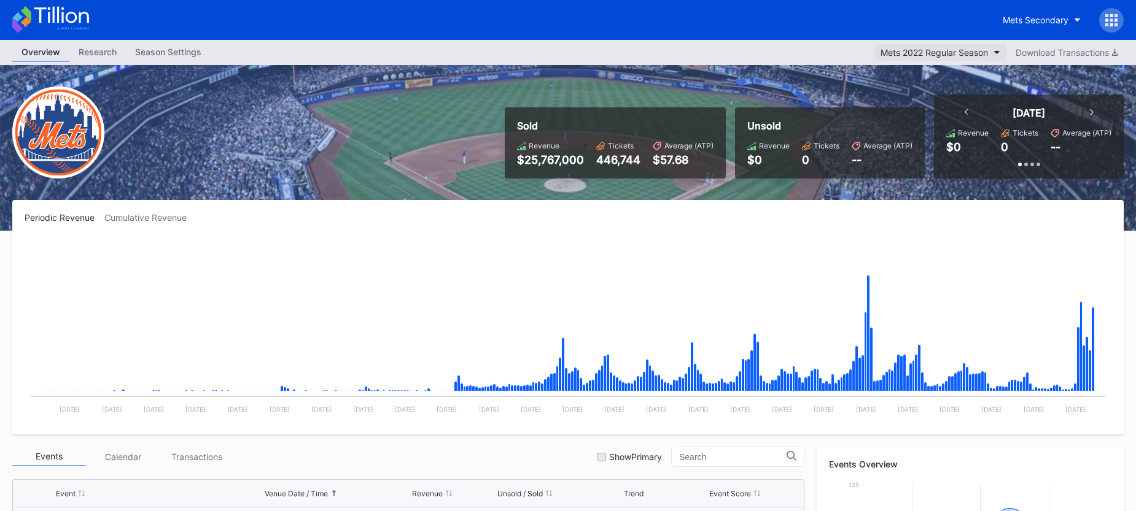
click at [954, 49] on div "Mets 2022 Regular Season" at bounding box center [933, 52] width 107 height 10
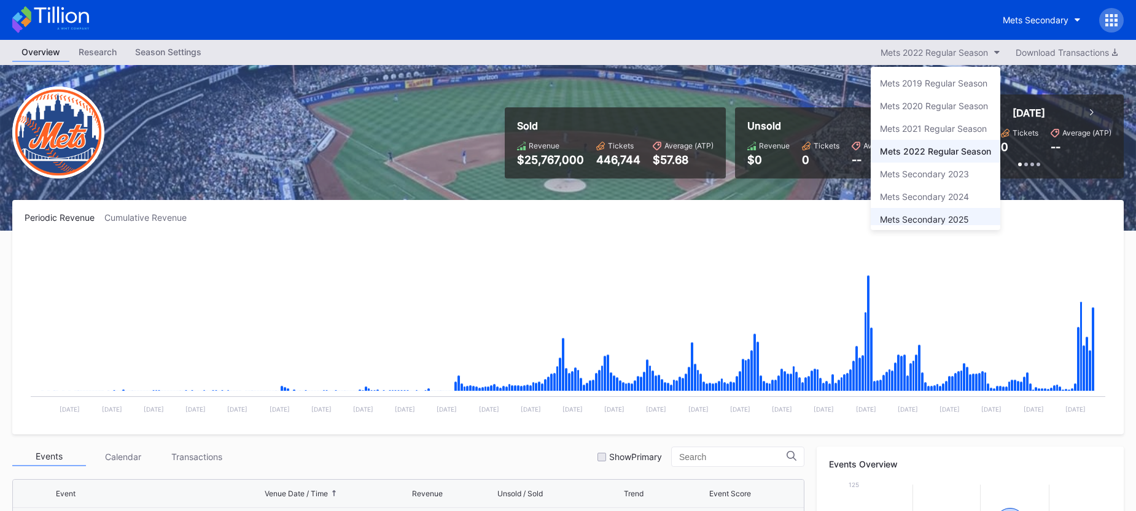
scroll to position [6, 0]
click at [974, 214] on div "Mets Secondary 2025" at bounding box center [936, 214] width 130 height 23
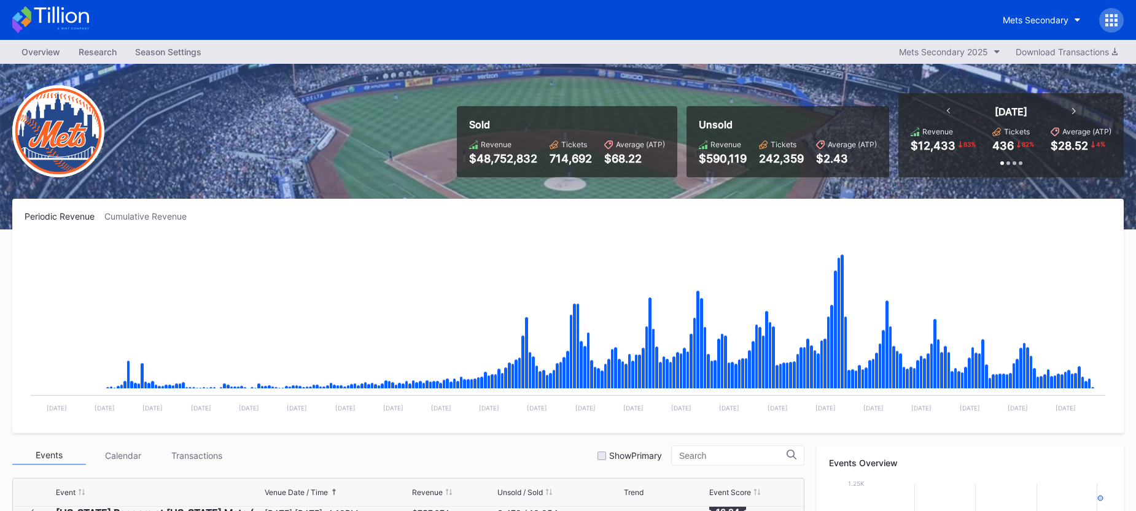
click at [45, 9] on icon at bounding box center [61, 15] width 55 height 17
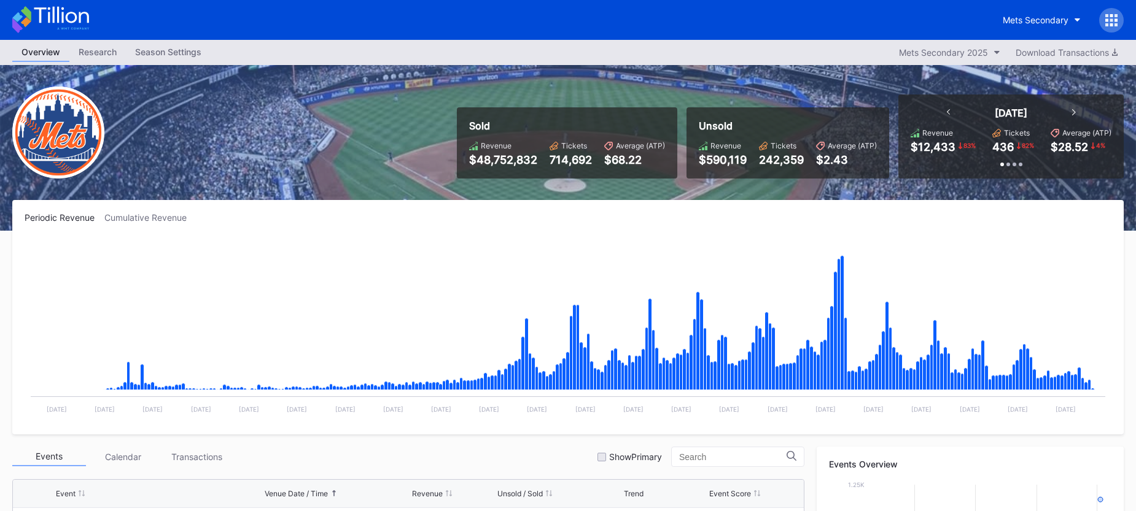
scroll to position [1, 0]
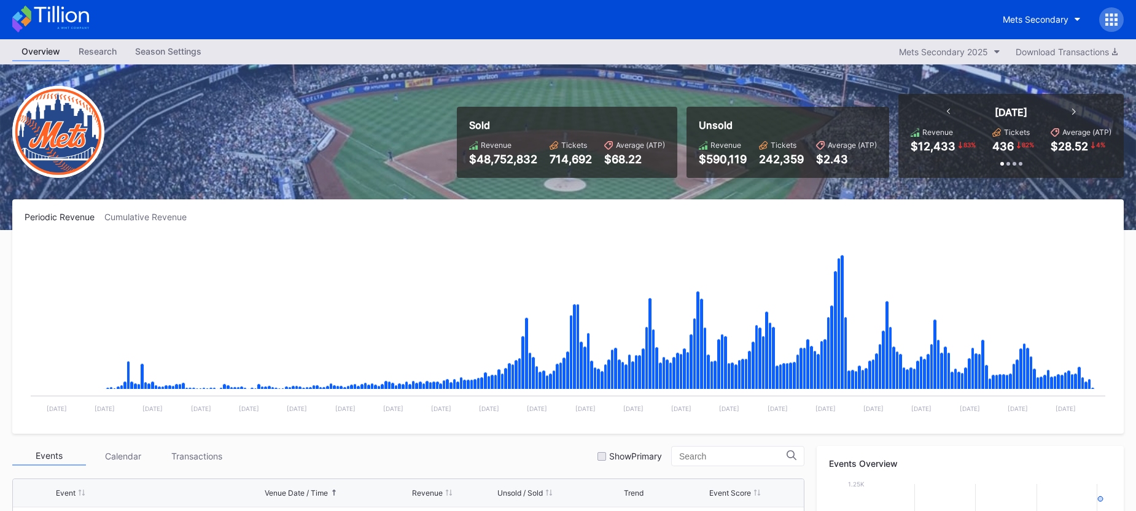
click at [76, 11] on icon at bounding box center [50, 19] width 77 height 27
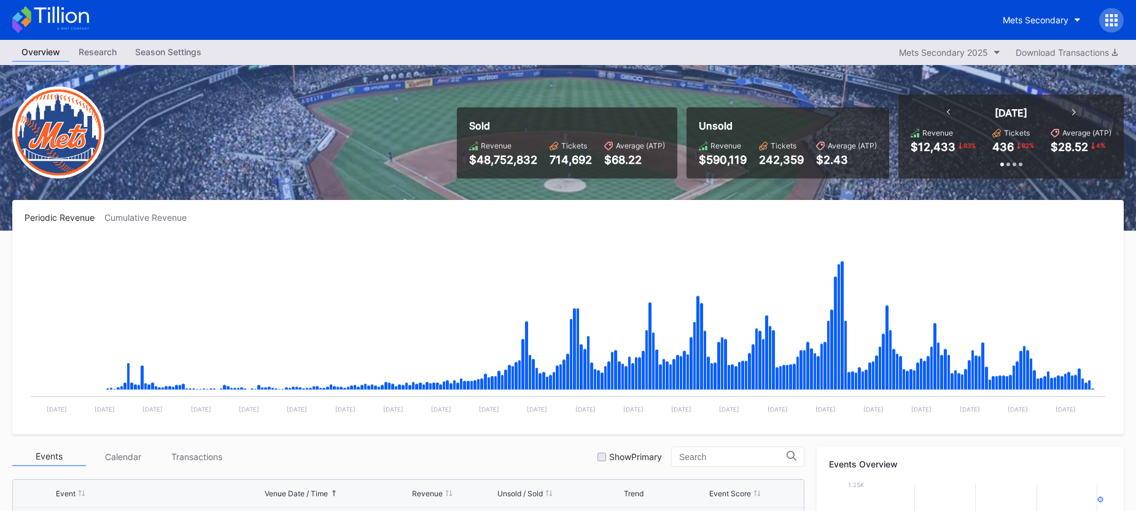
scroll to position [2953, 0]
click at [64, 19] on icon at bounding box center [50, 19] width 77 height 27
click at [84, 20] on icon at bounding box center [50, 19] width 77 height 27
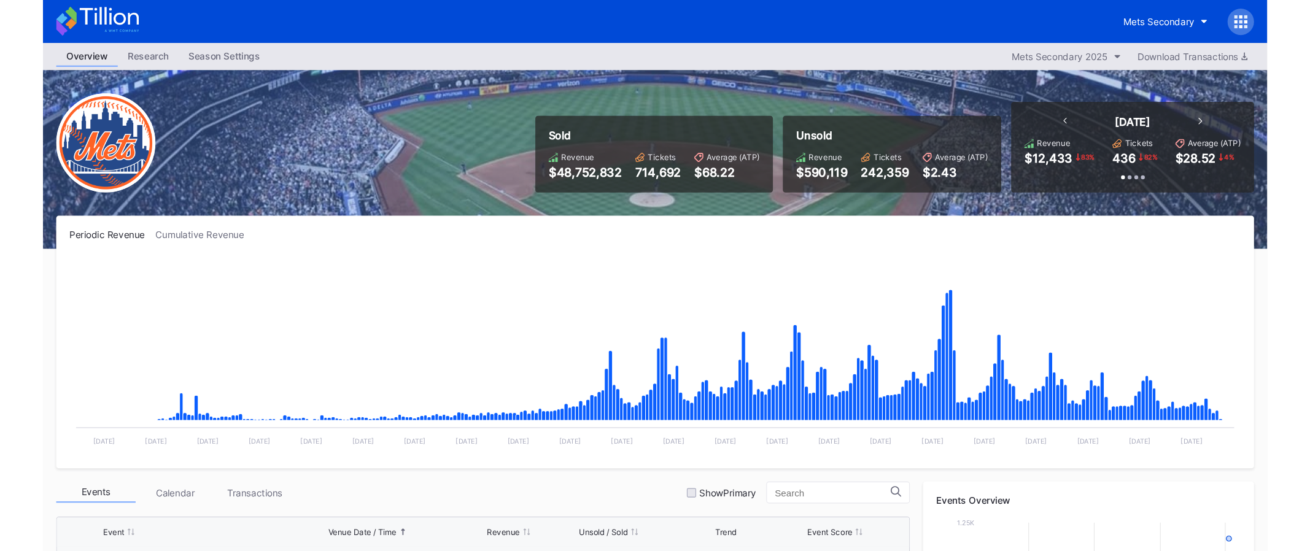
scroll to position [2953, 0]
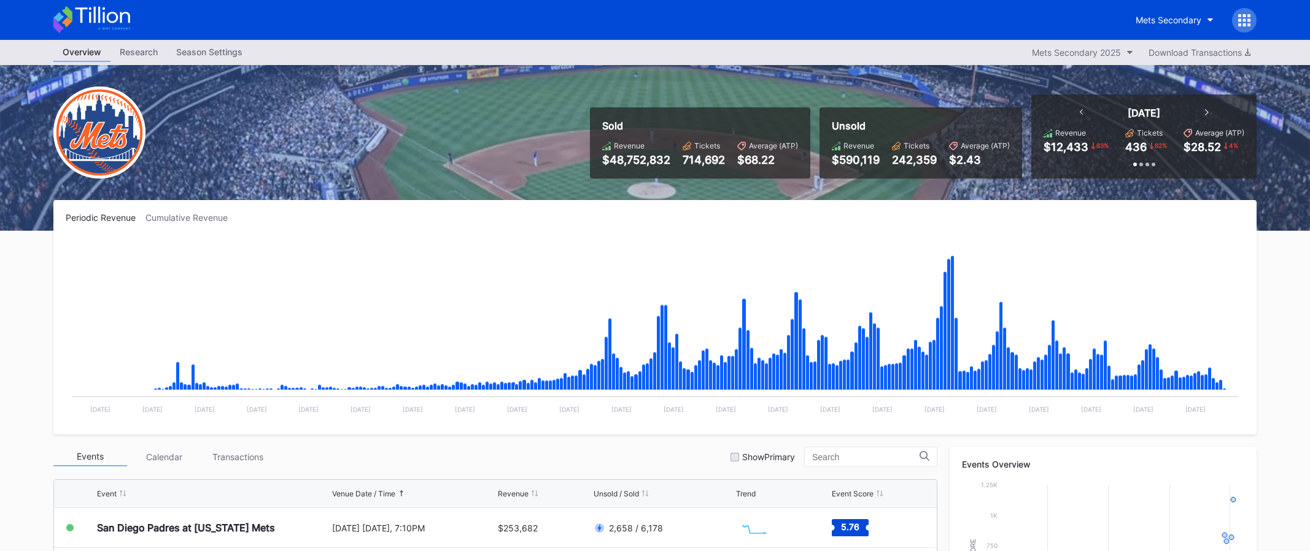
click at [106, 23] on icon at bounding box center [91, 19] width 77 height 27
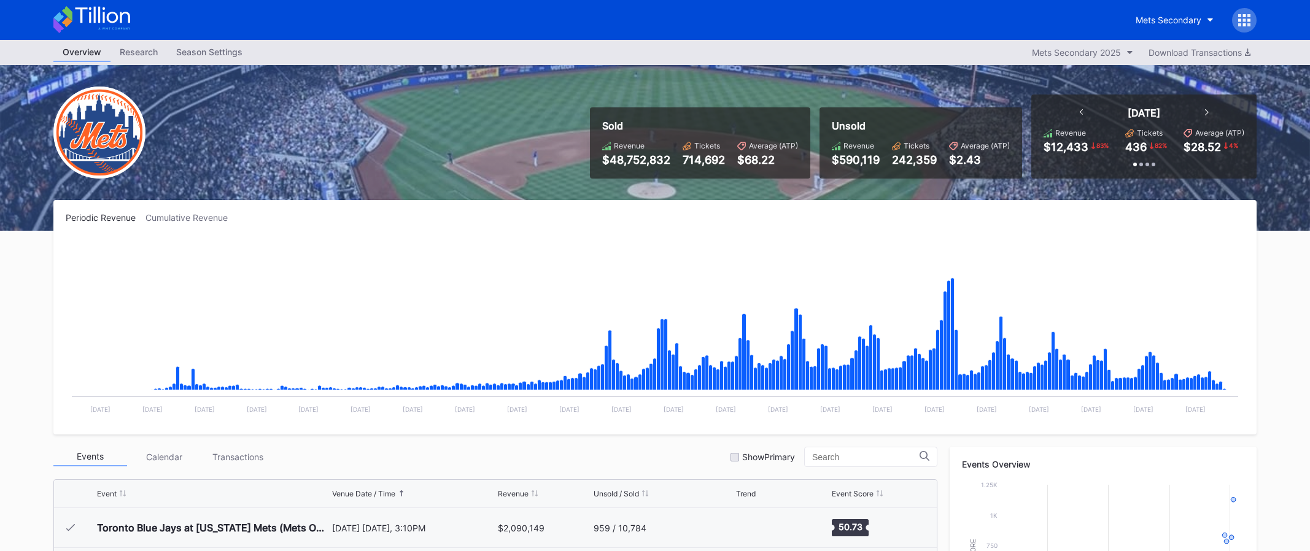
scroll to position [2953, 0]
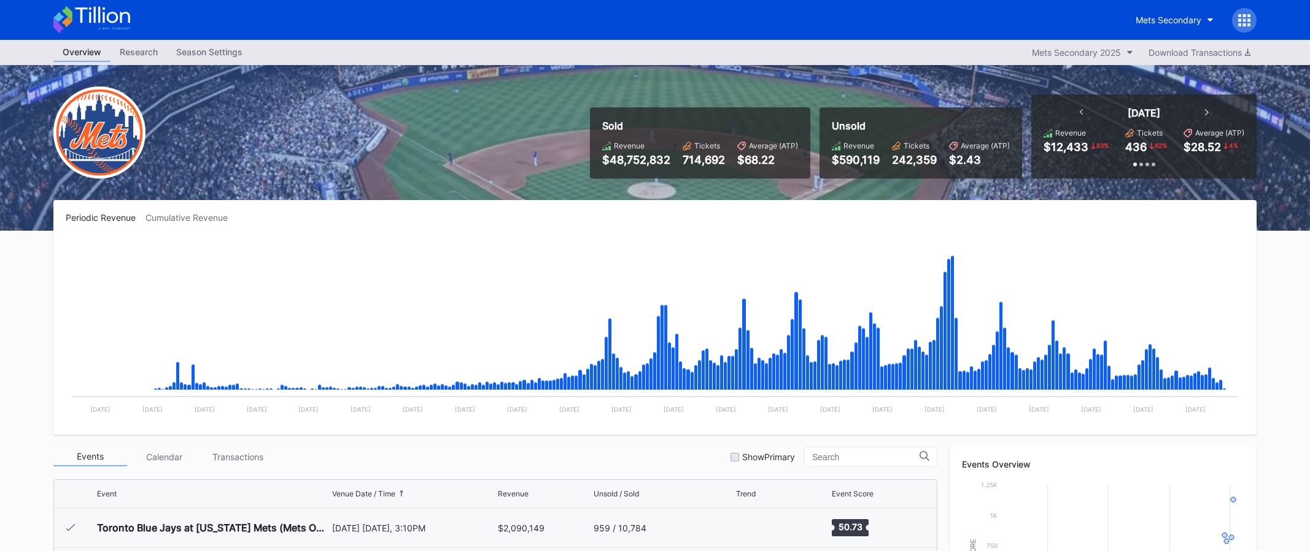
scroll to position [2953, 0]
click at [1146, 29] on button "Mets Secondary" at bounding box center [1175, 20] width 96 height 23
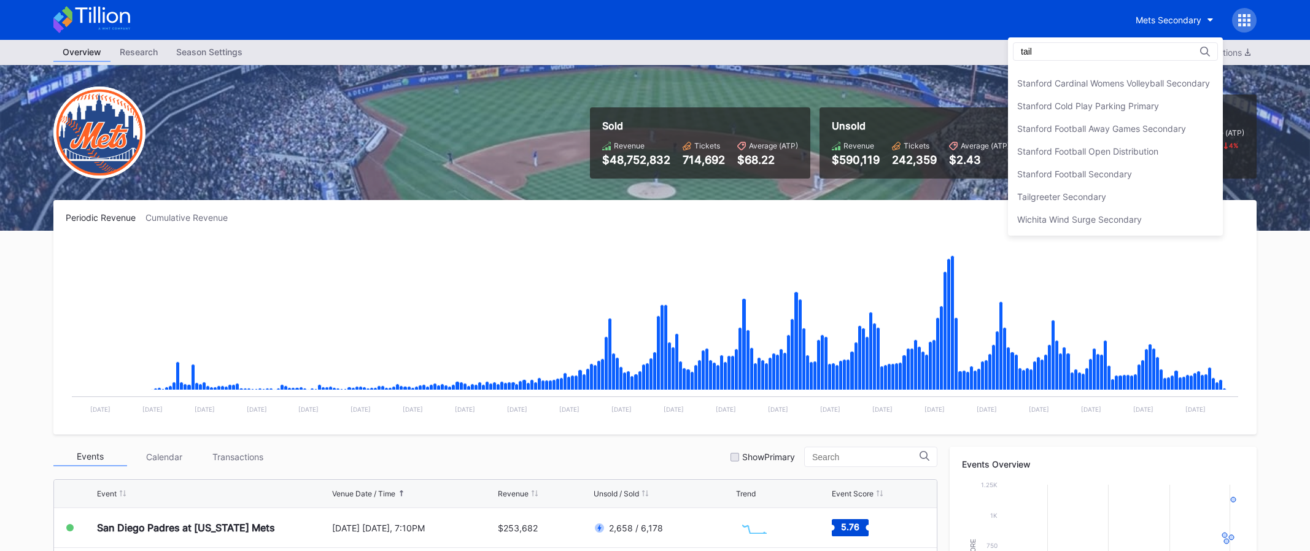
scroll to position [0, 0]
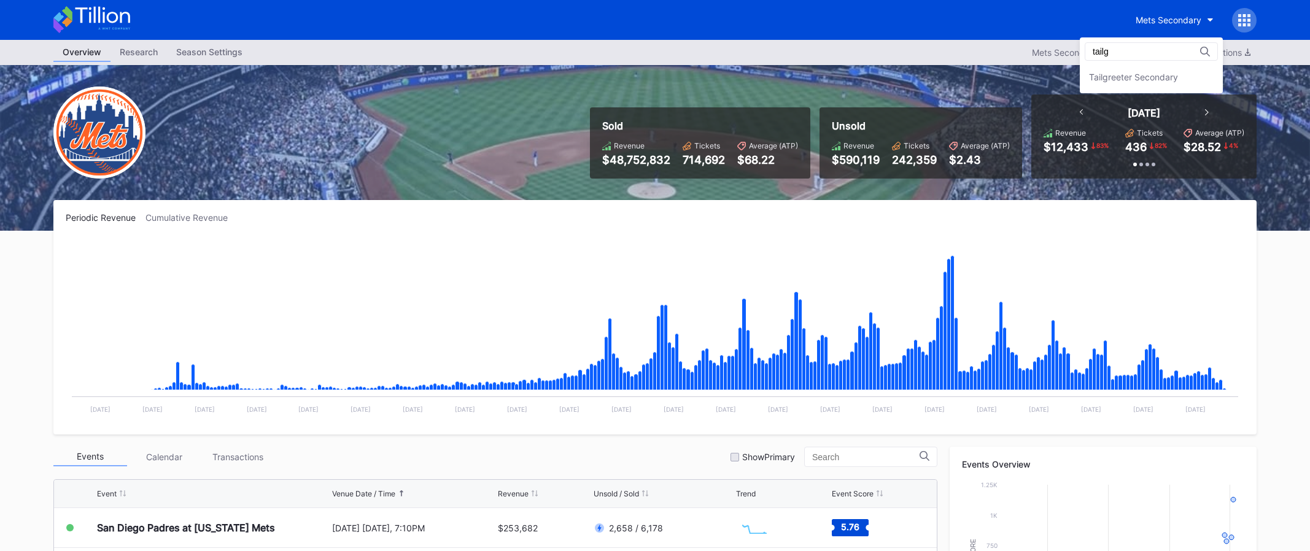
type input "tailg"
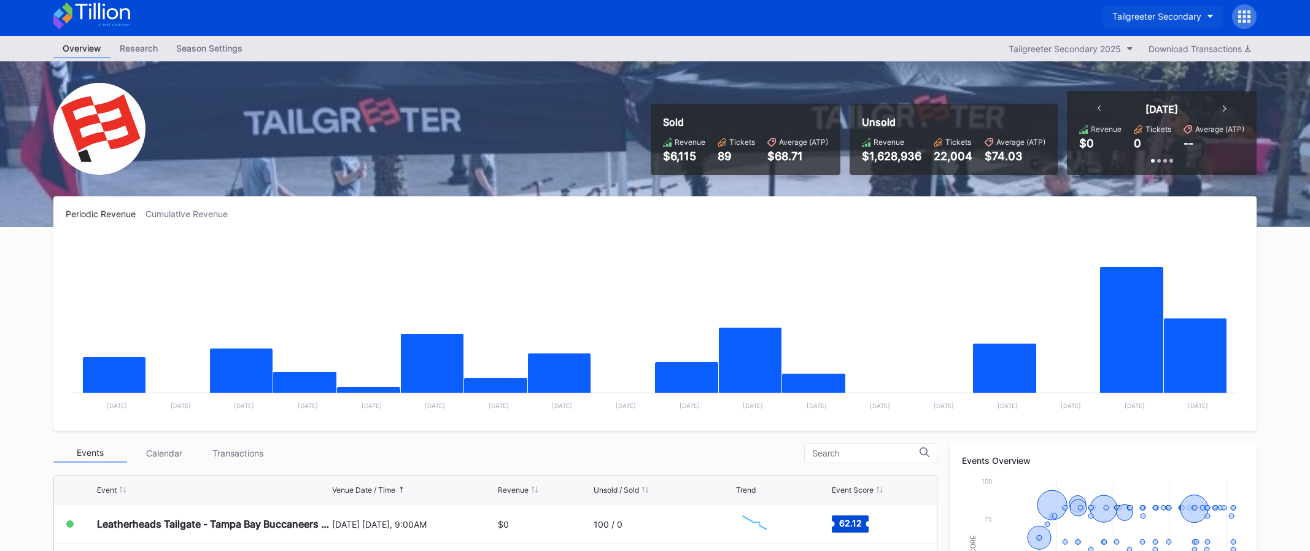
scroll to position [7, 0]
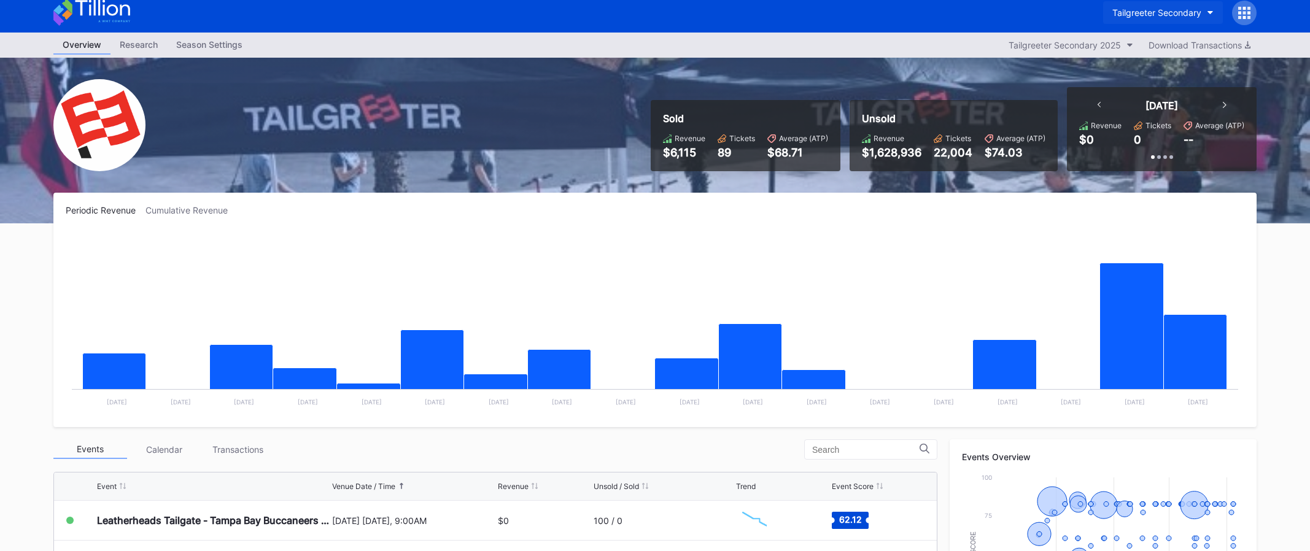
click at [1182, 15] on div "Tailgreeter Secondary" at bounding box center [1157, 12] width 89 height 10
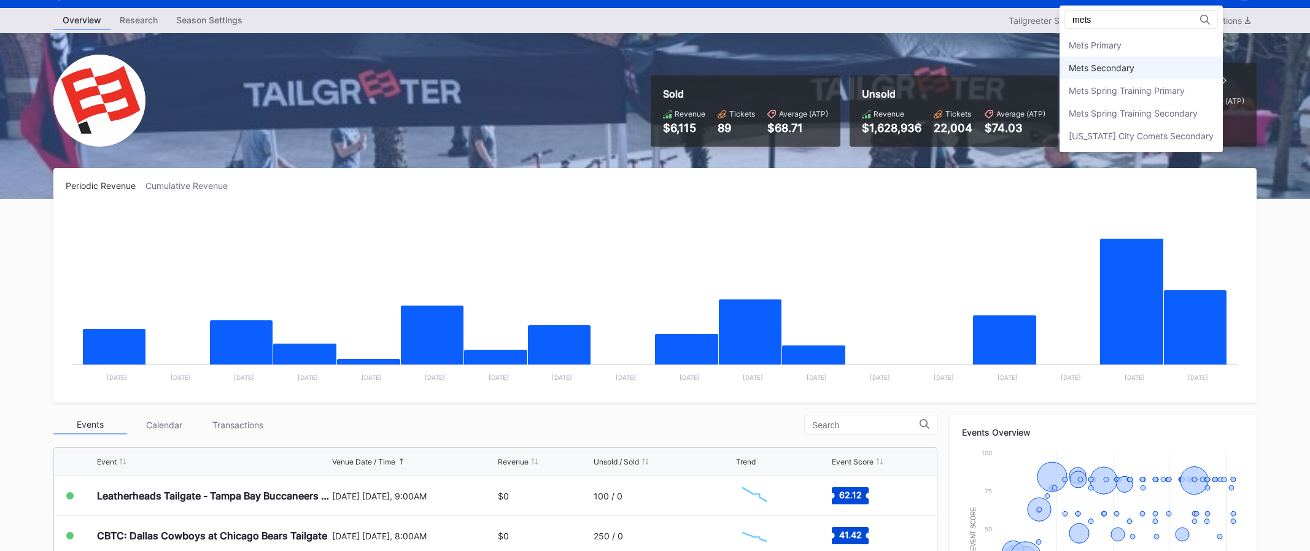
scroll to position [42, 0]
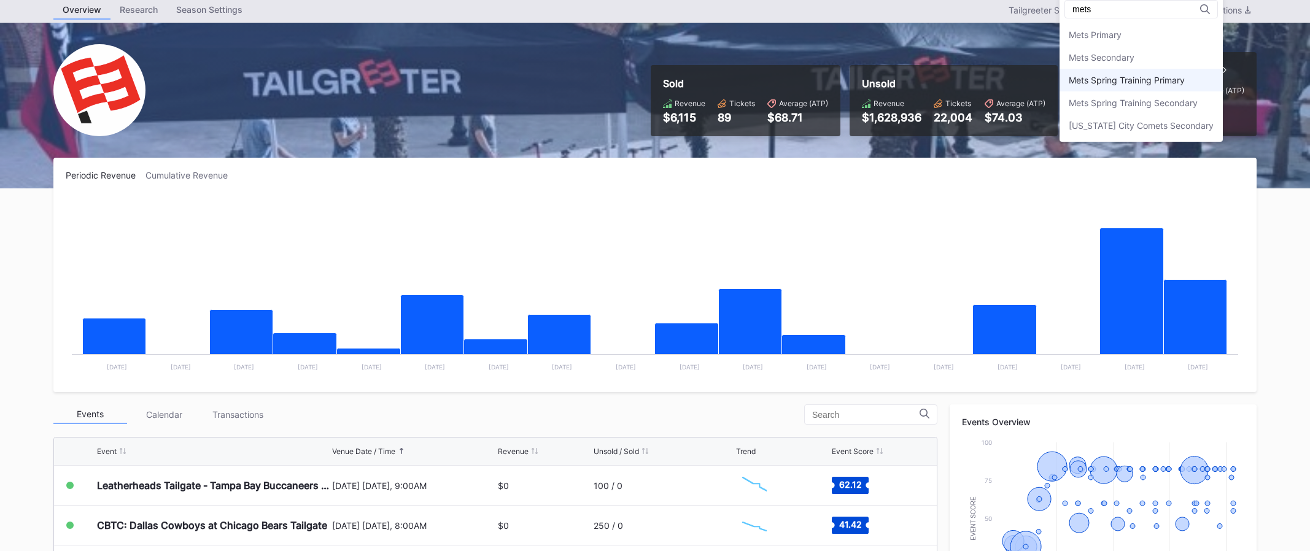
type input "mets"
click at [1173, 69] on div "Mets Spring Training Primary" at bounding box center [1141, 80] width 163 height 23
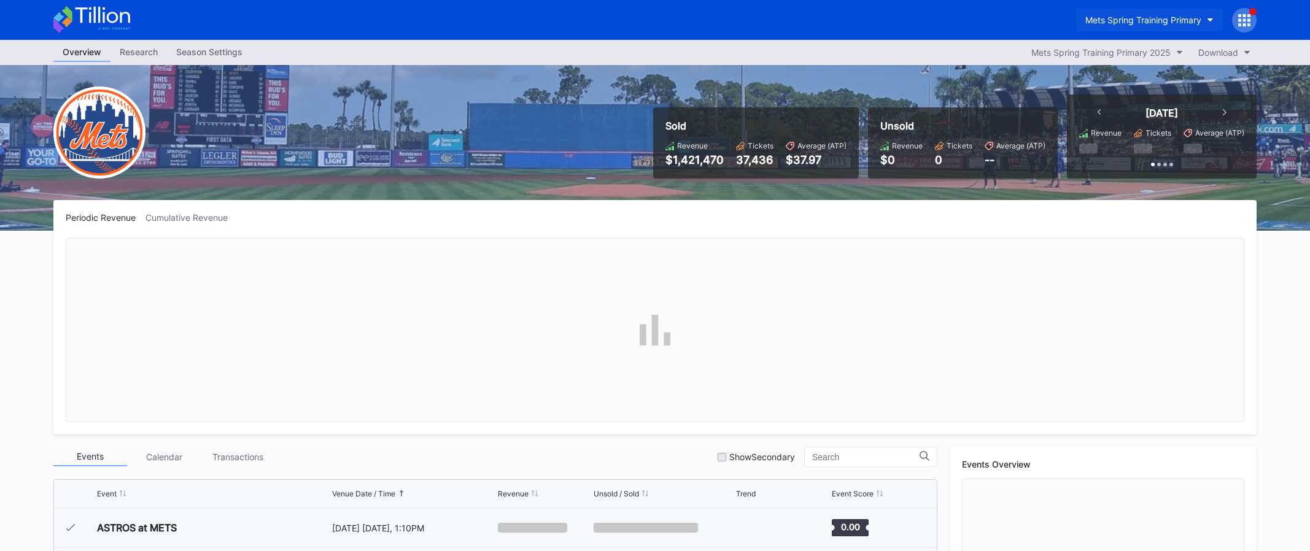
click at [1168, 20] on div "Mets Spring Training Primary" at bounding box center [1144, 20] width 116 height 10
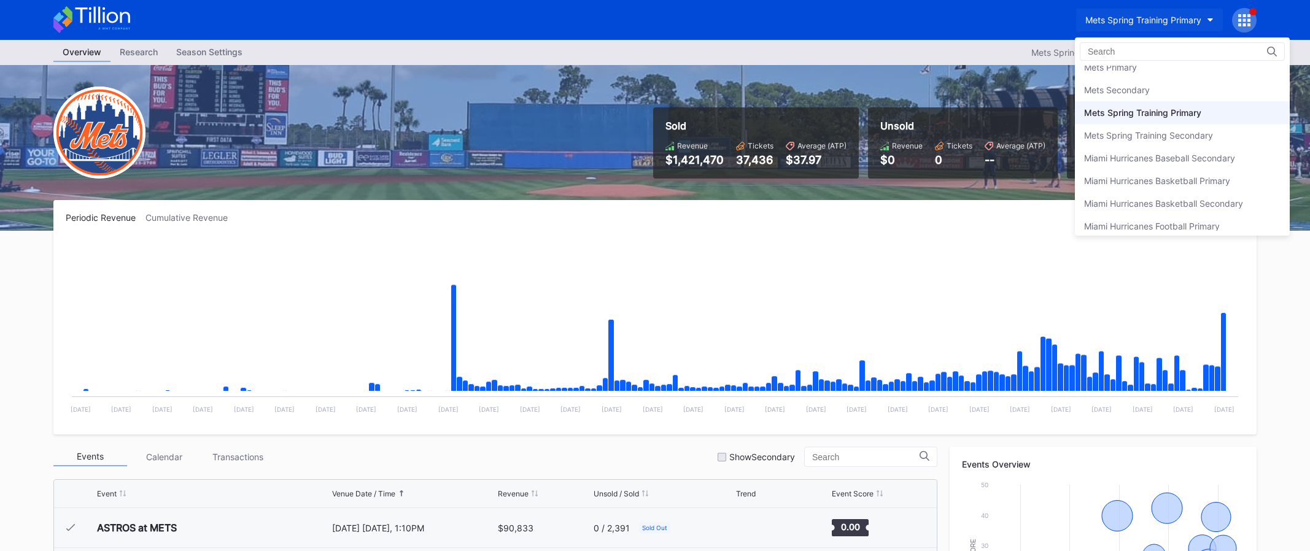
scroll to position [1924, 0]
click at [1129, 84] on div "Mets Secondary" at bounding box center [1117, 84] width 66 height 10
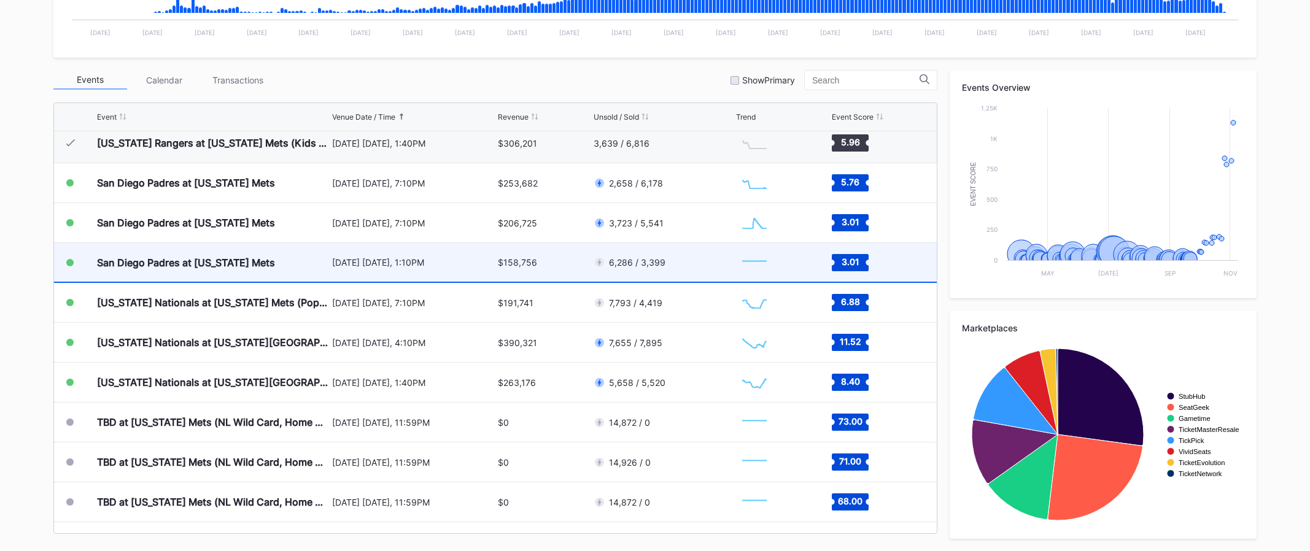
scroll to position [2904, 0]
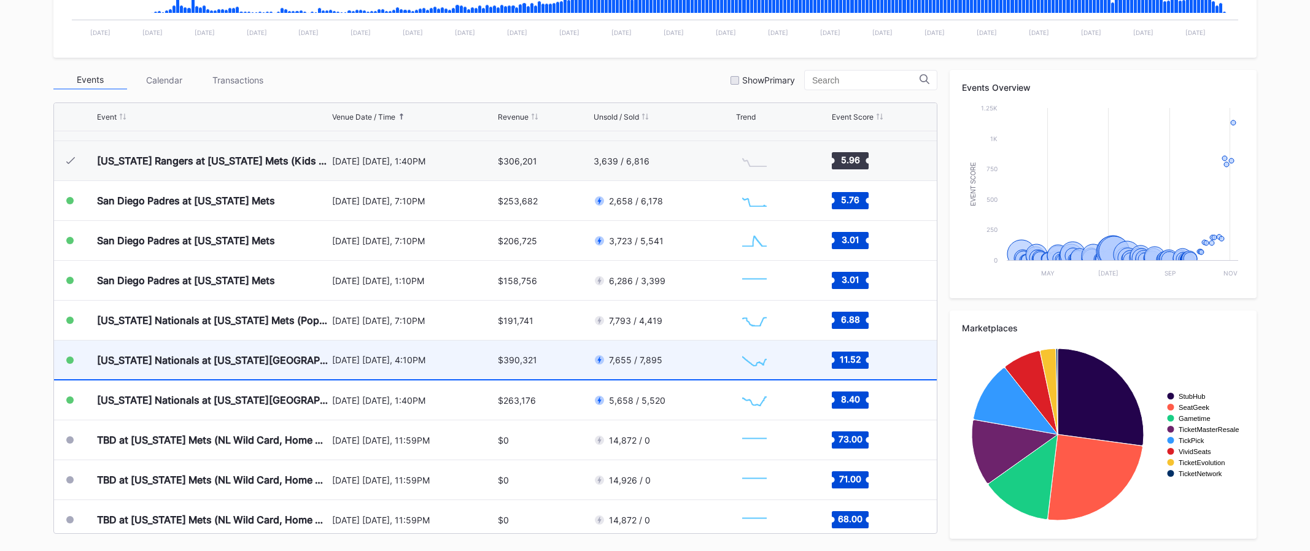
click at [673, 363] on div "7,655 / 7,895" at bounding box center [663, 360] width 139 height 39
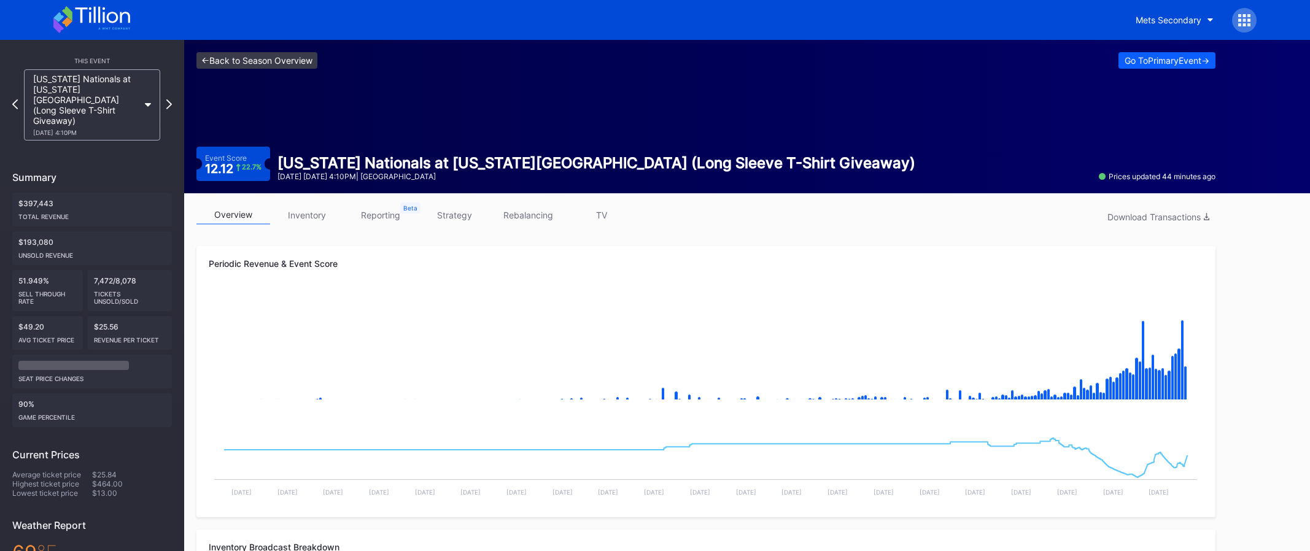
click at [304, 64] on link "<- Back to Season Overview" at bounding box center [256, 60] width 121 height 17
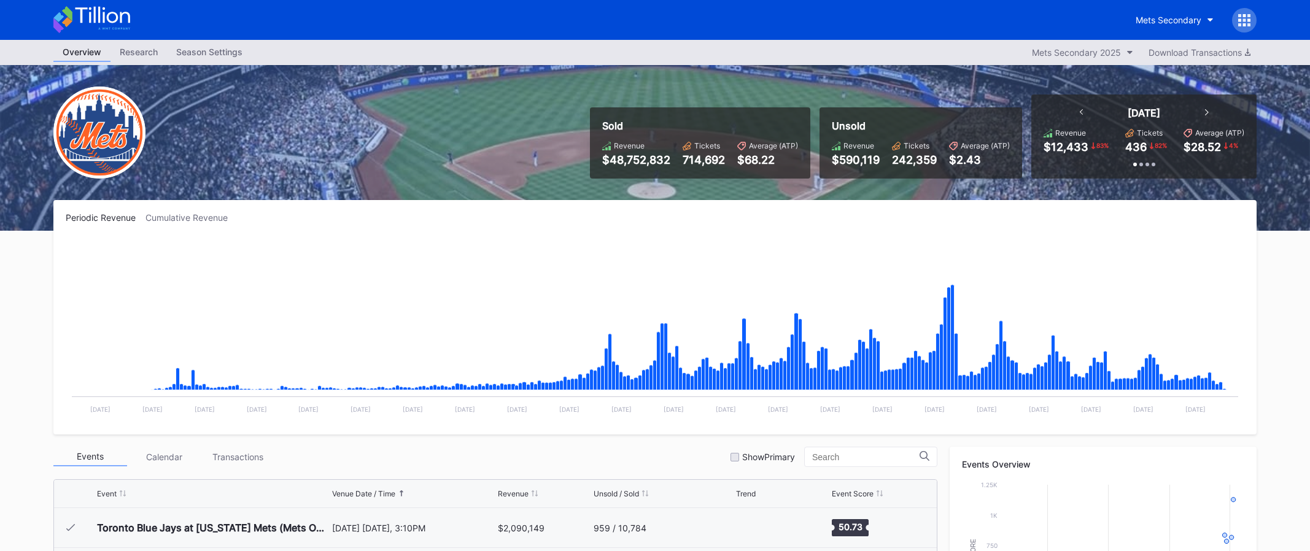
scroll to position [2953, 0]
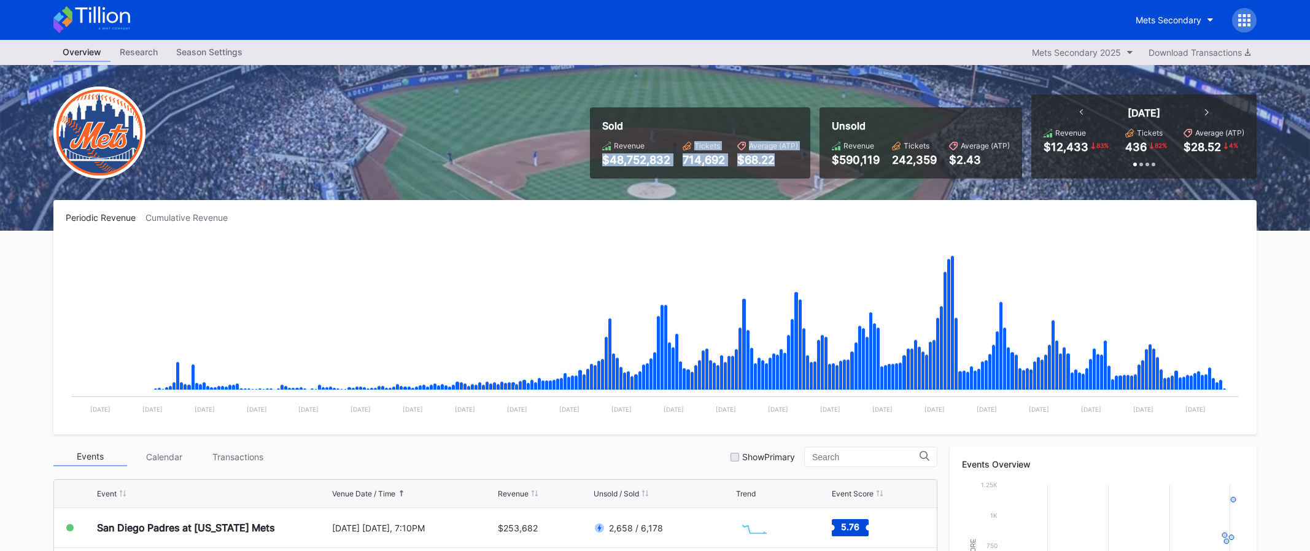
drag, startPoint x: 659, startPoint y: 144, endPoint x: 831, endPoint y: 162, distance: 172.9
click at [828, 162] on div "Sold Revenue $48,752,832 Tickets 714,692 Average (ATP) $68.22 Unsold Revenue $5…" at bounding box center [919, 137] width 676 height 84
click at [832, 162] on div "$590,119" at bounding box center [856, 159] width 48 height 13
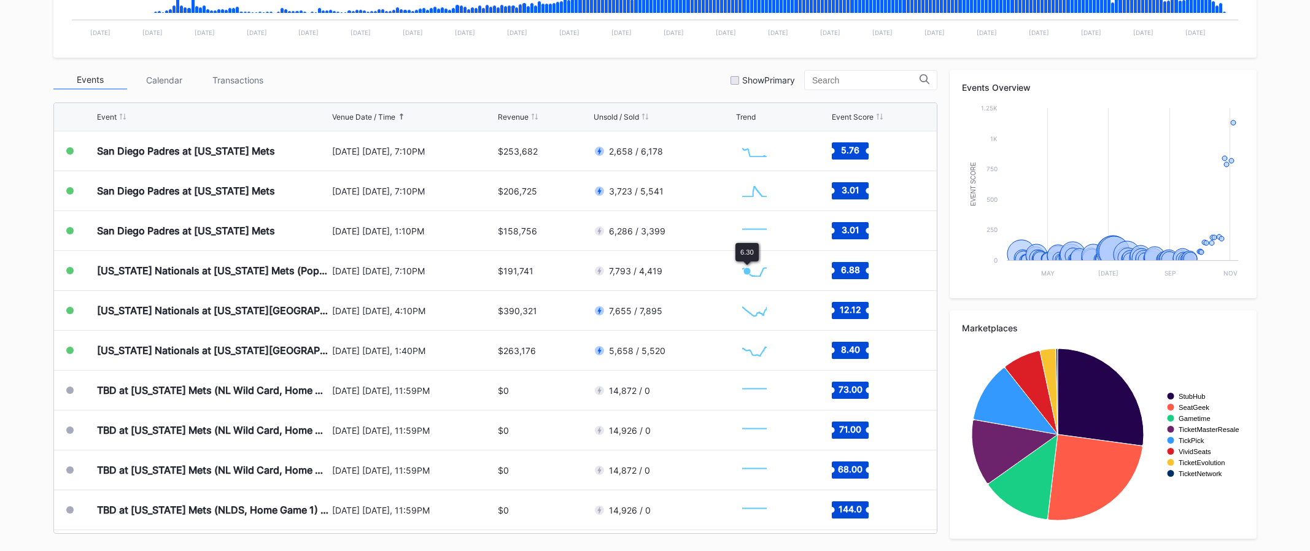
scroll to position [0, 0]
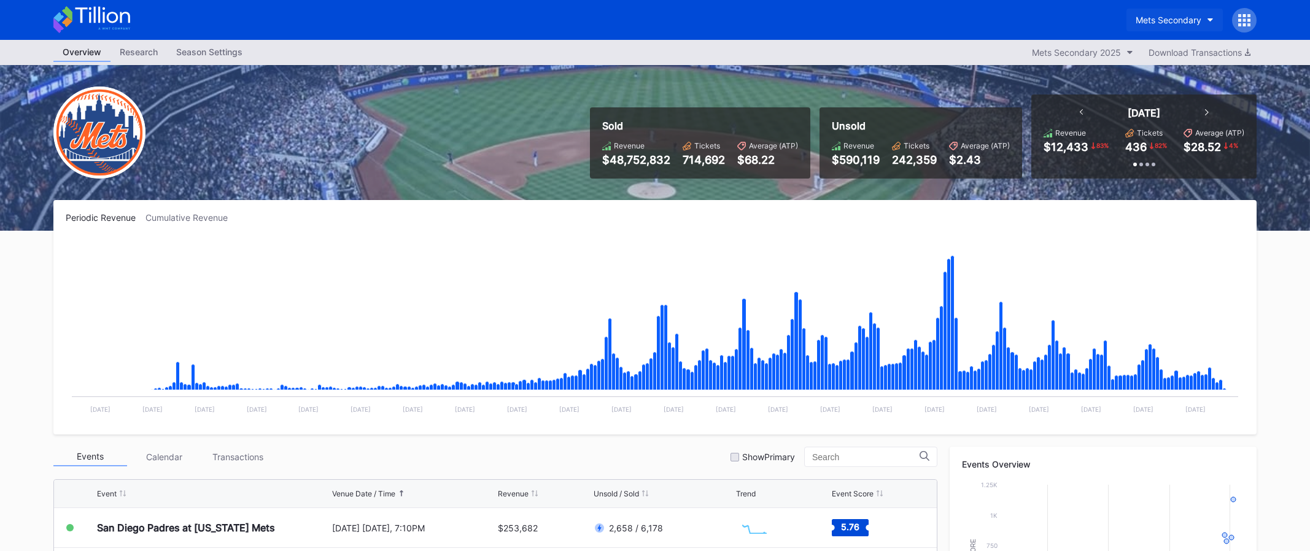
click at [1173, 17] on div "Mets Secondary" at bounding box center [1169, 20] width 66 height 10
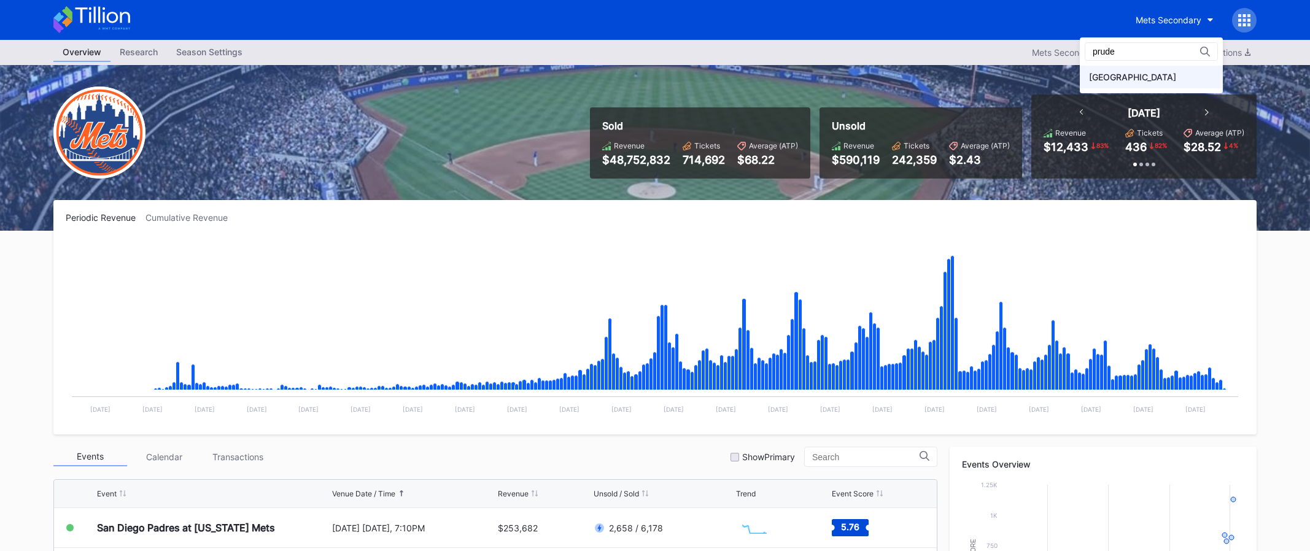
type input "prude"
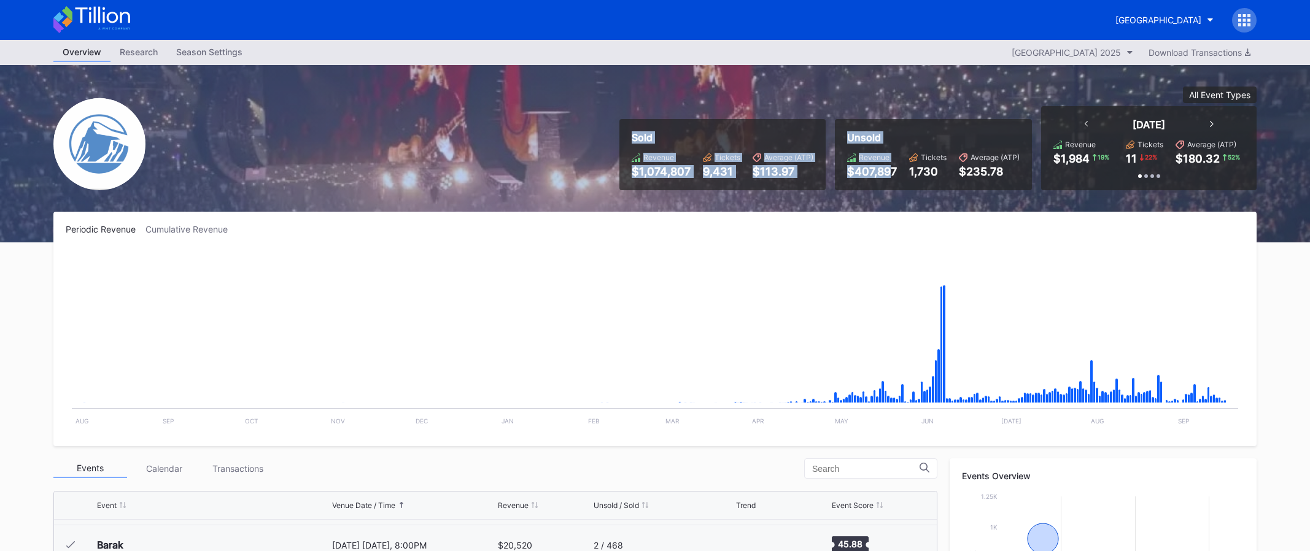
drag, startPoint x: 592, startPoint y: 96, endPoint x: 896, endPoint y: 169, distance: 312.6
click at [895, 169] on div "Sold Revenue $1,074,807 Tickets 9,431 Average (ATP) $113.97 Unsold Revenue $407…" at bounding box center [655, 153] width 1228 height 177
click at [896, 169] on div "$407,897" at bounding box center [872, 171] width 50 height 13
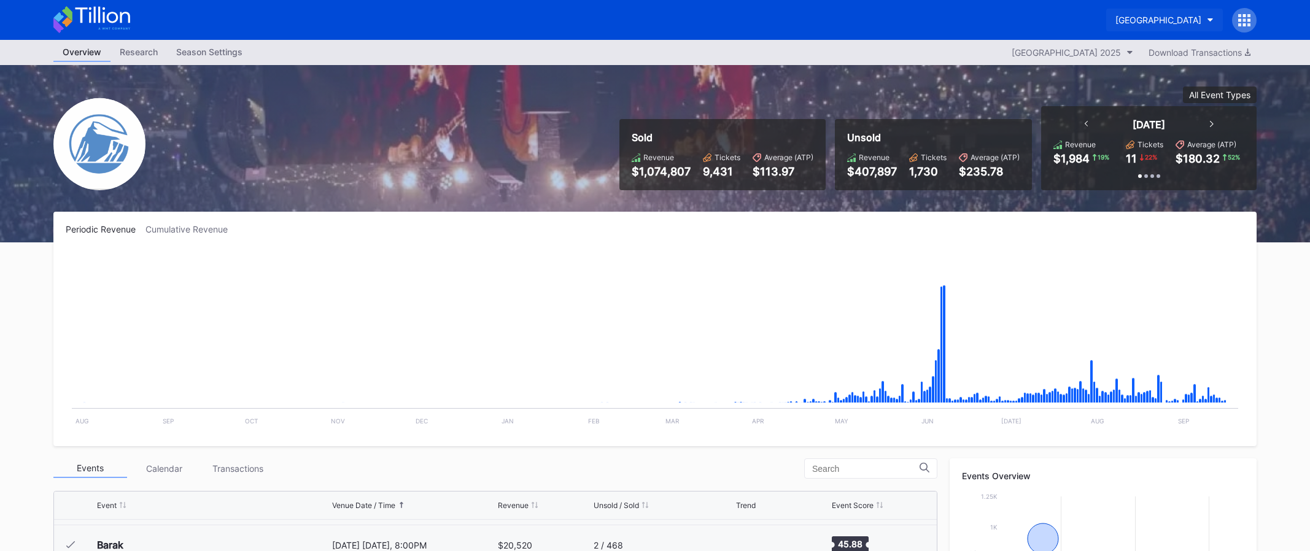
click at [1174, 25] on div "Prudential Center Secondary" at bounding box center [1159, 20] width 86 height 10
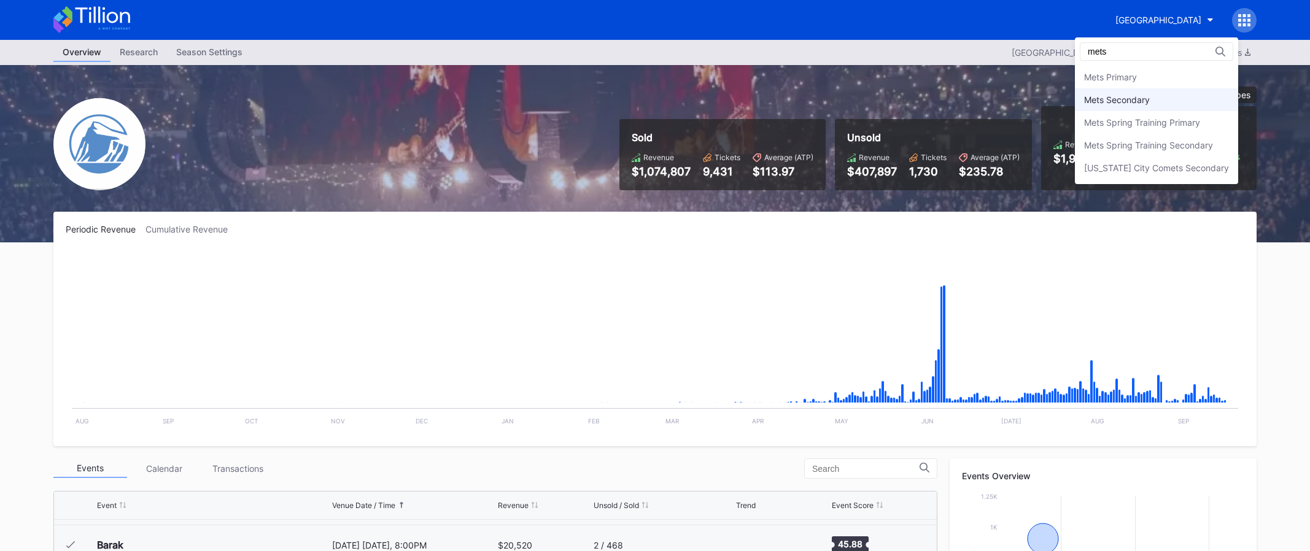
type input "mets"
click at [1143, 98] on div "Mets Secondary" at bounding box center [1117, 100] width 66 height 10
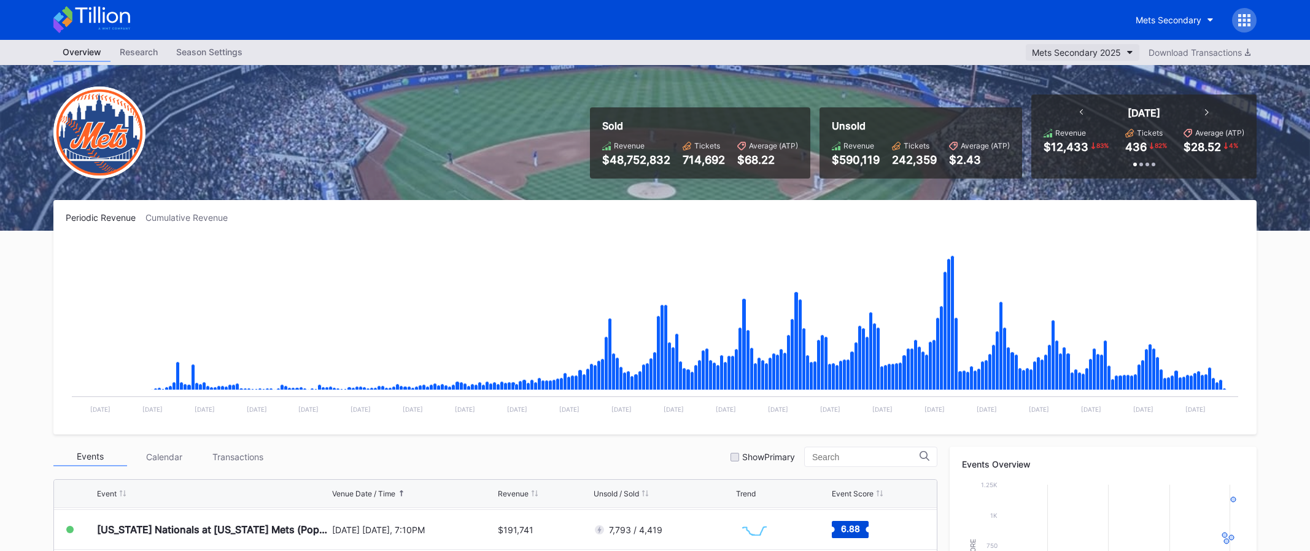
click at [1082, 53] on div "Mets Secondary 2025" at bounding box center [1076, 52] width 89 height 10
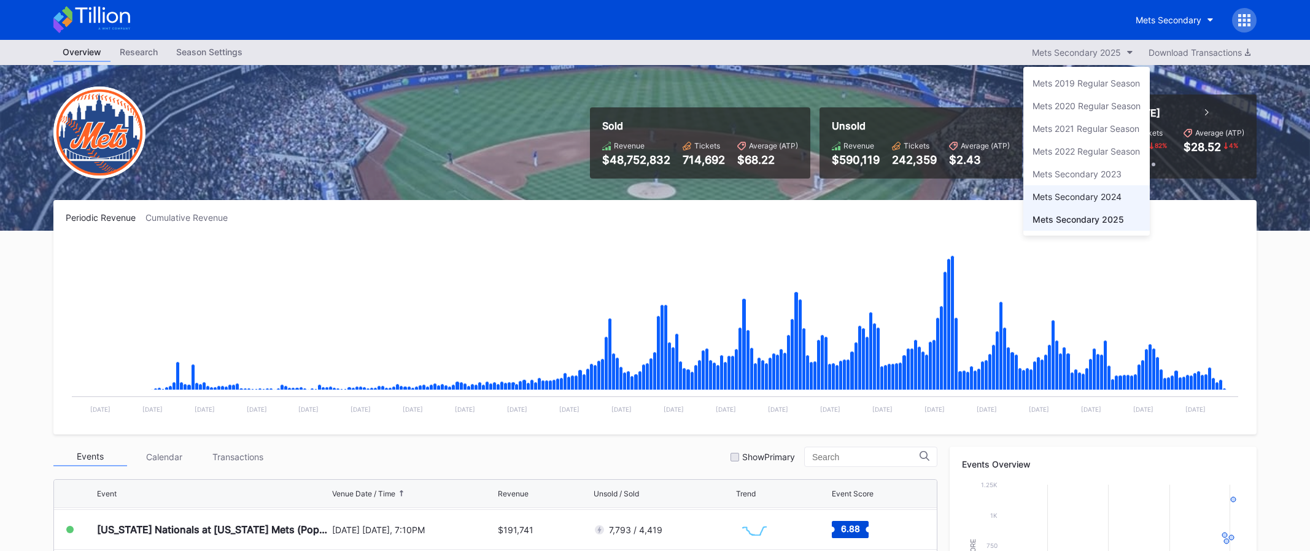
click at [1085, 192] on div "Mets Secondary 2024" at bounding box center [1077, 197] width 89 height 10
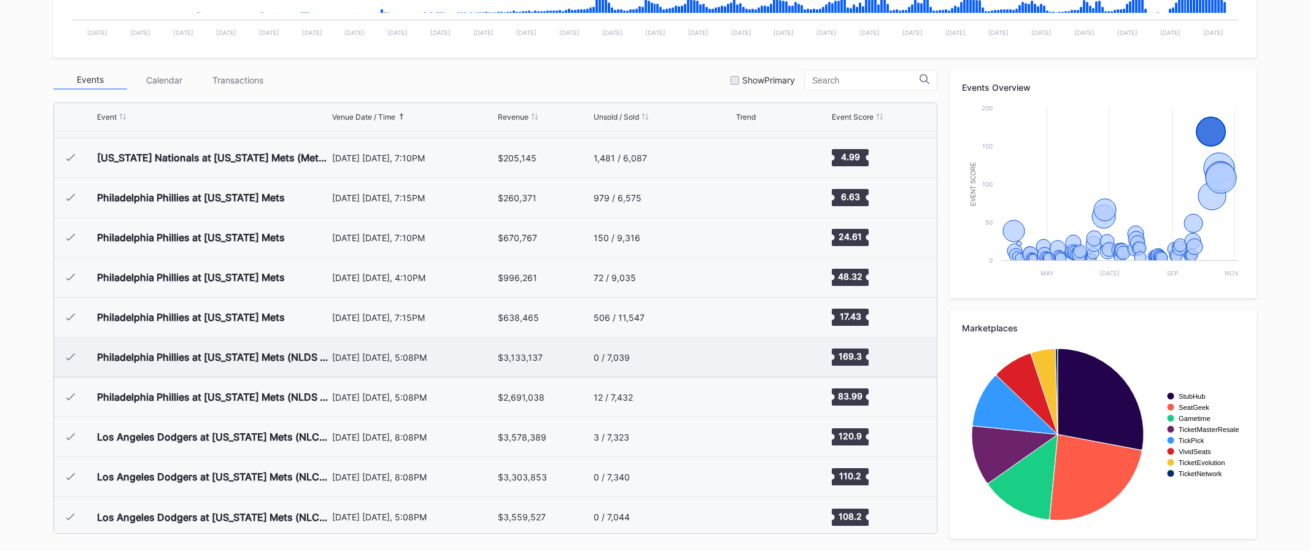
scroll to position [2989, 0]
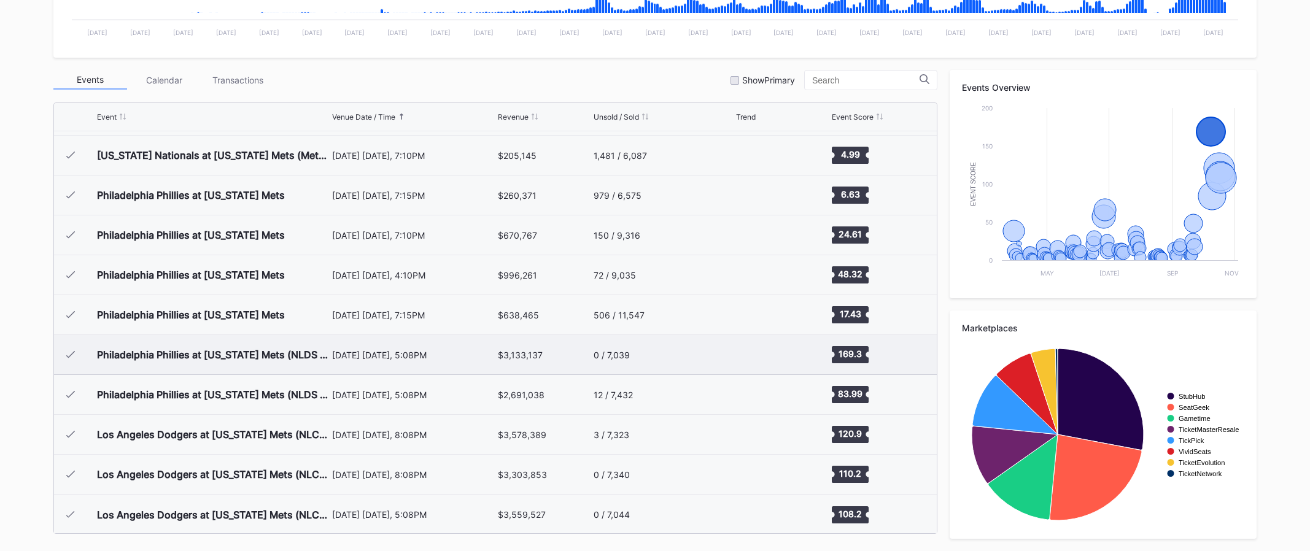
click at [688, 359] on div "0 / 7,039" at bounding box center [663, 354] width 139 height 39
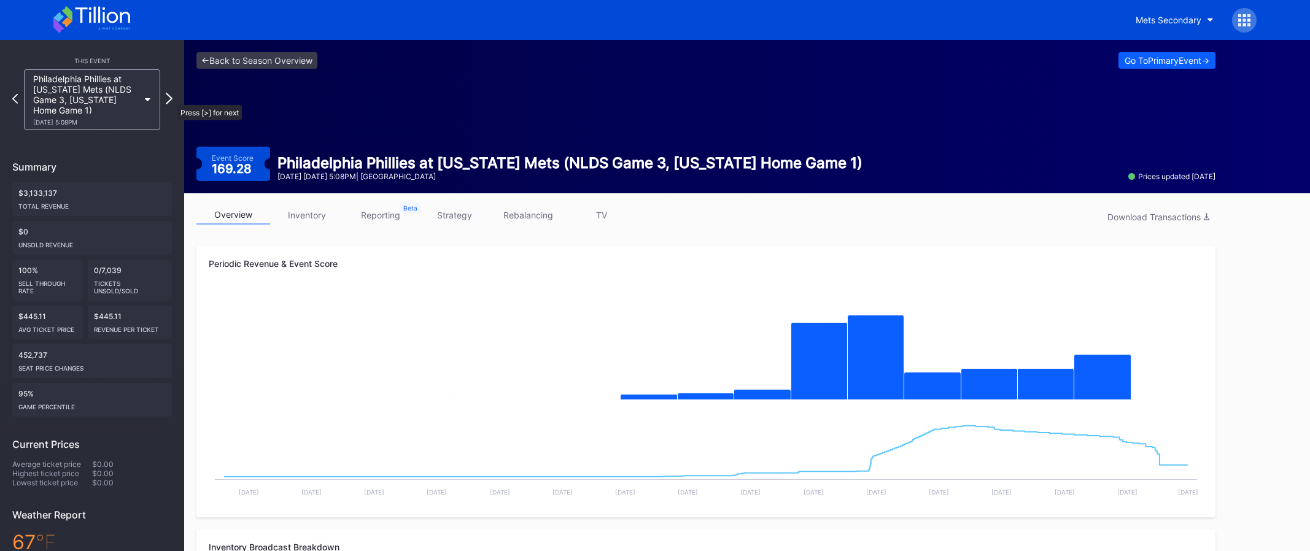
click at [171, 99] on icon at bounding box center [169, 99] width 7 height 12
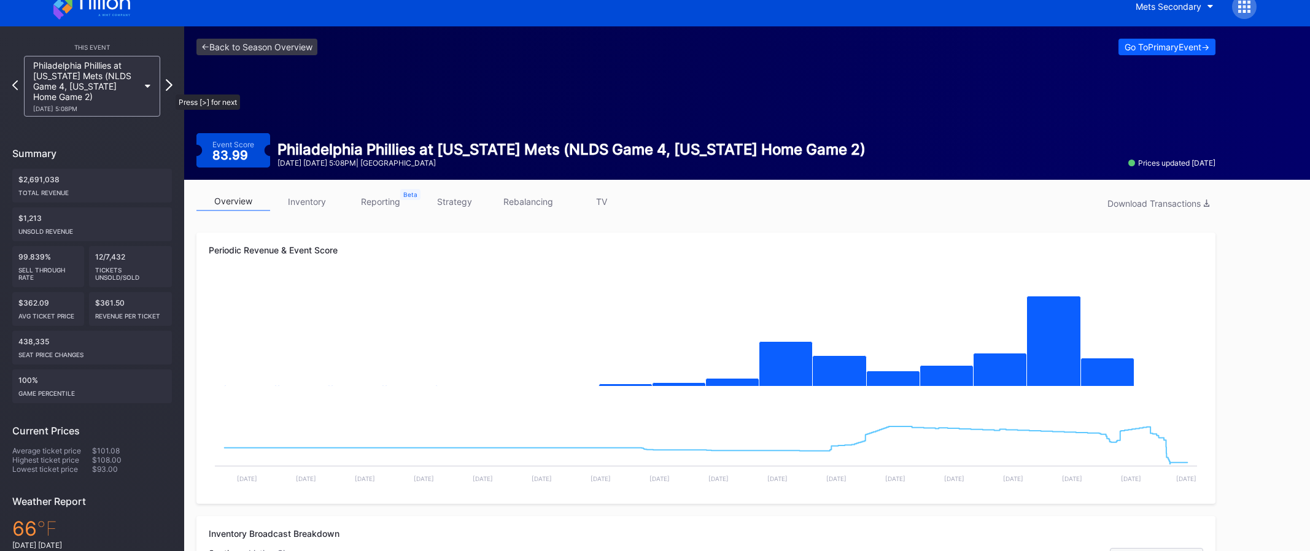
click at [169, 102] on div "Philadelphia Phillies at New York Mets (NLDS Game 4, New York Home Game 2) 10/9…" at bounding box center [92, 86] width 160 height 61
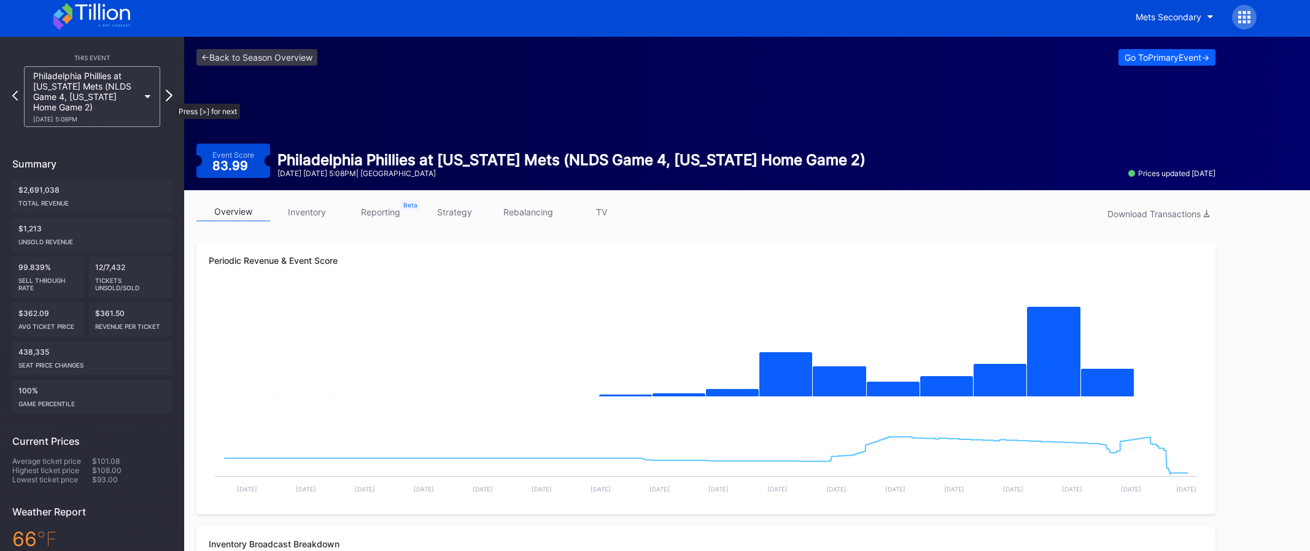
scroll to position [8, 0]
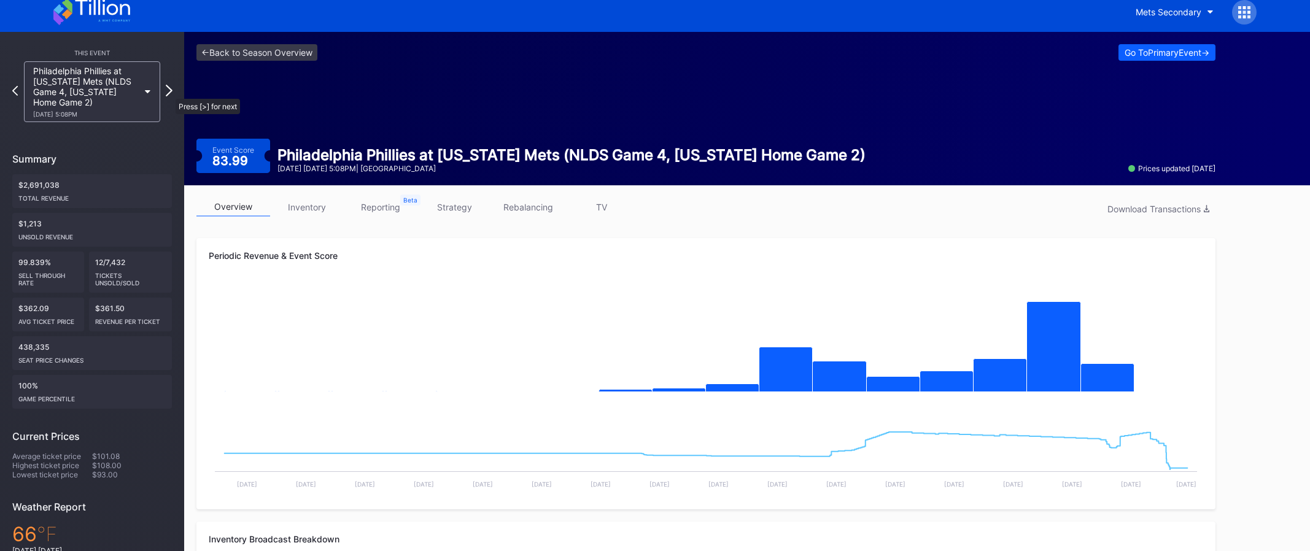
click at [169, 98] on div at bounding box center [169, 92] width 7 height 14
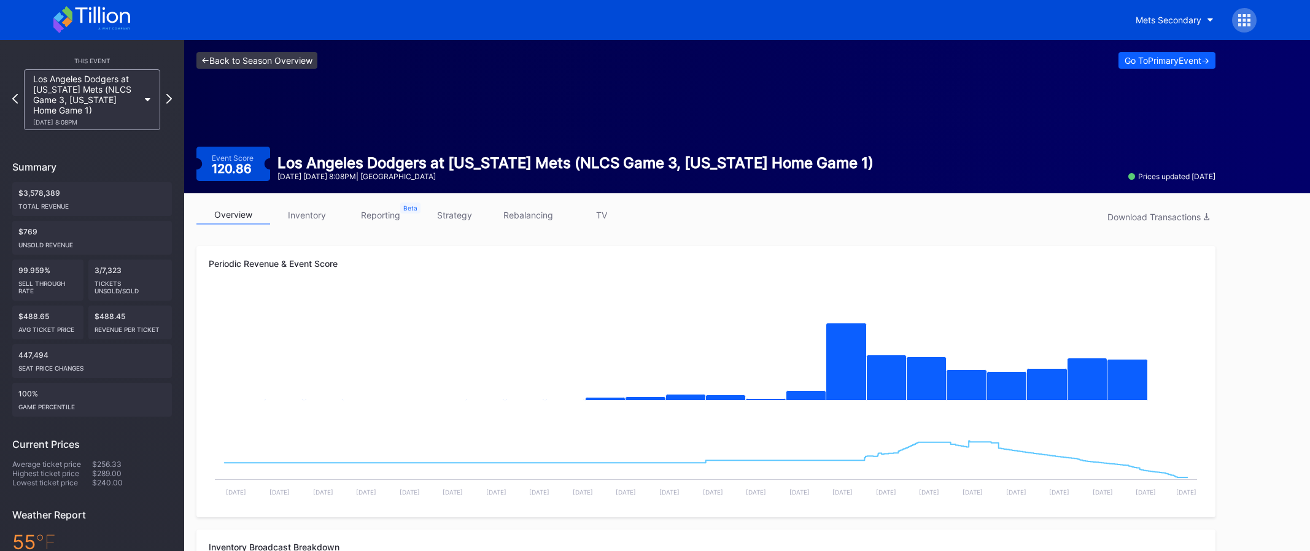
click at [234, 56] on link "<- Back to Season Overview" at bounding box center [256, 60] width 121 height 17
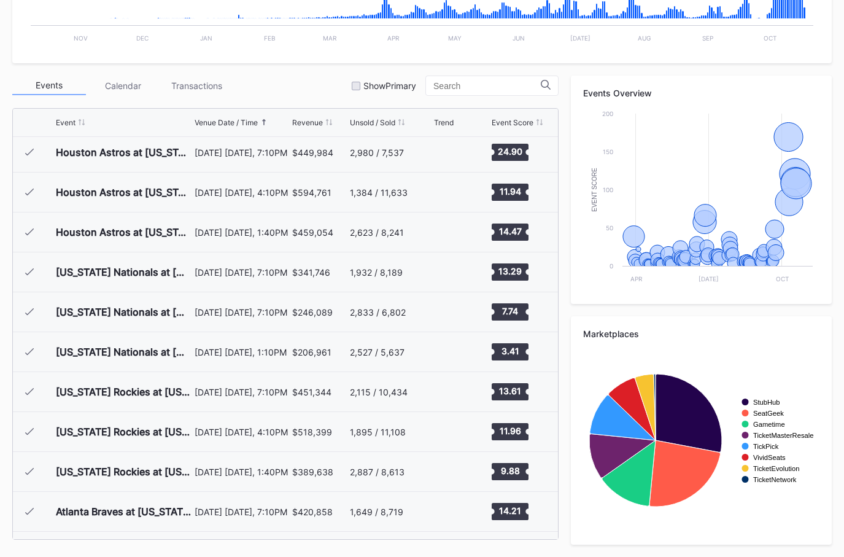
scroll to position [2990, 0]
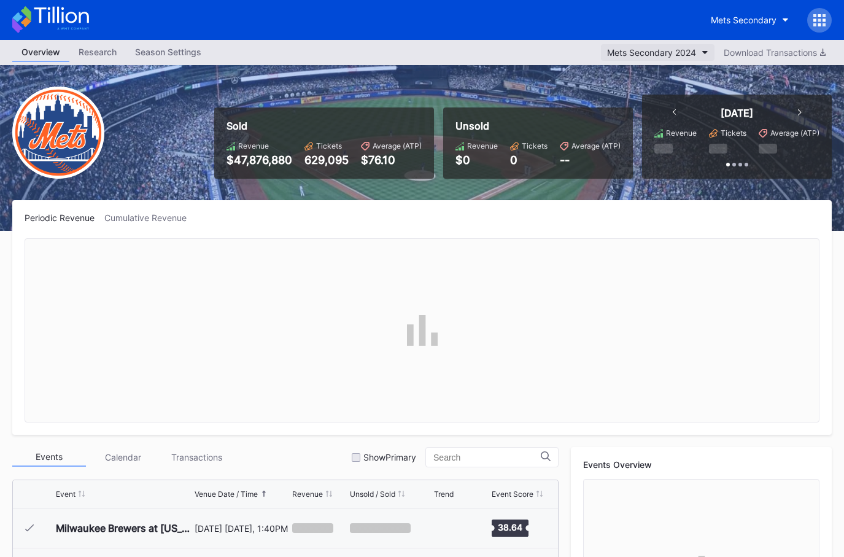
click at [662, 56] on div "Mets Secondary 2024" at bounding box center [651, 52] width 89 height 10
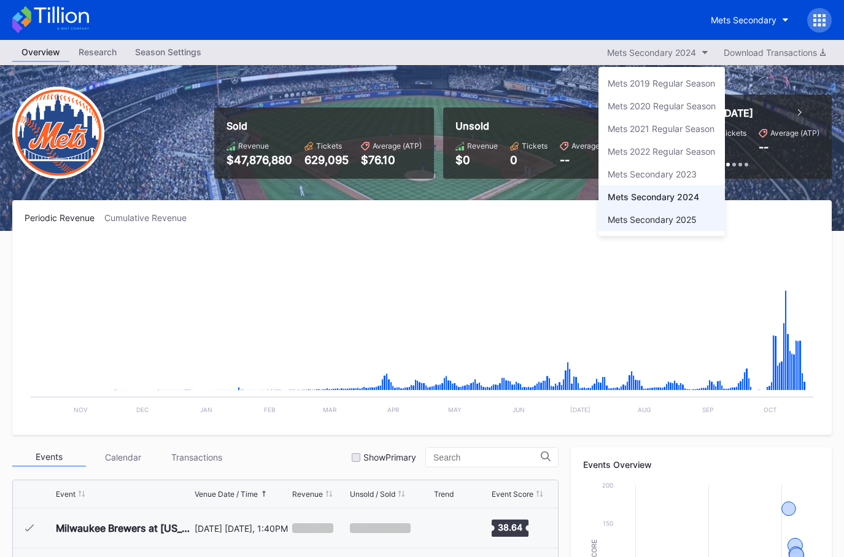
click at [652, 221] on div "Mets Secondary 2025" at bounding box center [652, 219] width 89 height 10
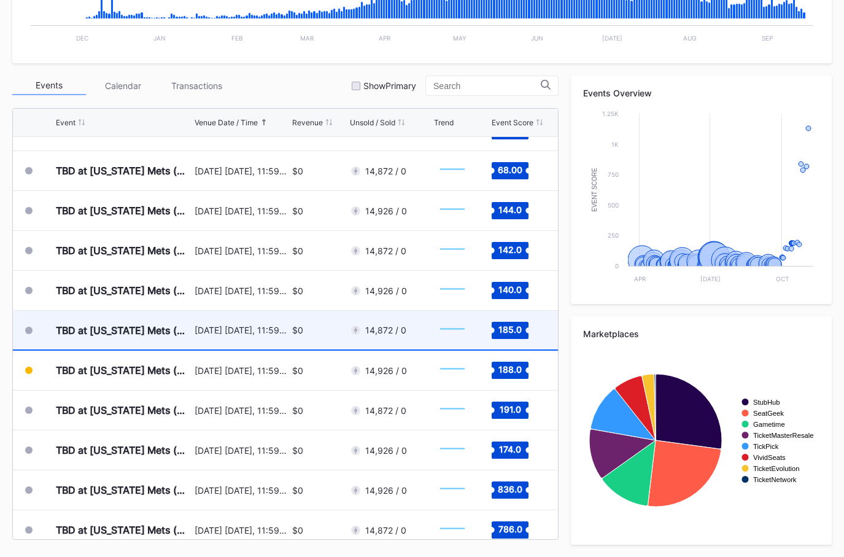
scroll to position [3263, 0]
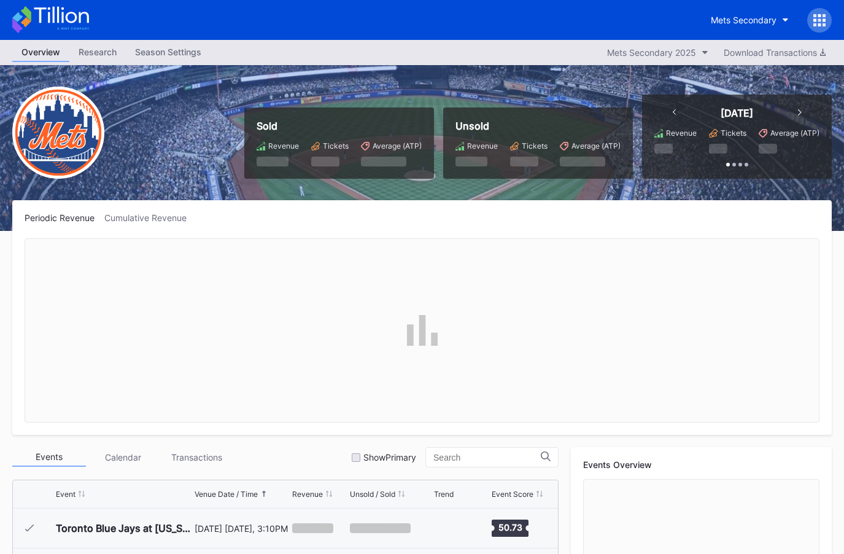
scroll to position [2953, 0]
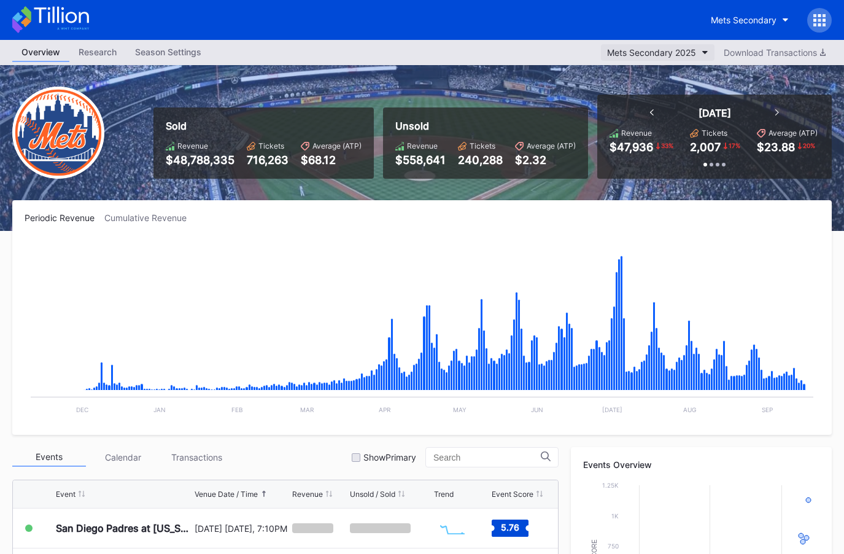
click at [646, 47] on div "Mets Secondary 2025" at bounding box center [651, 52] width 89 height 10
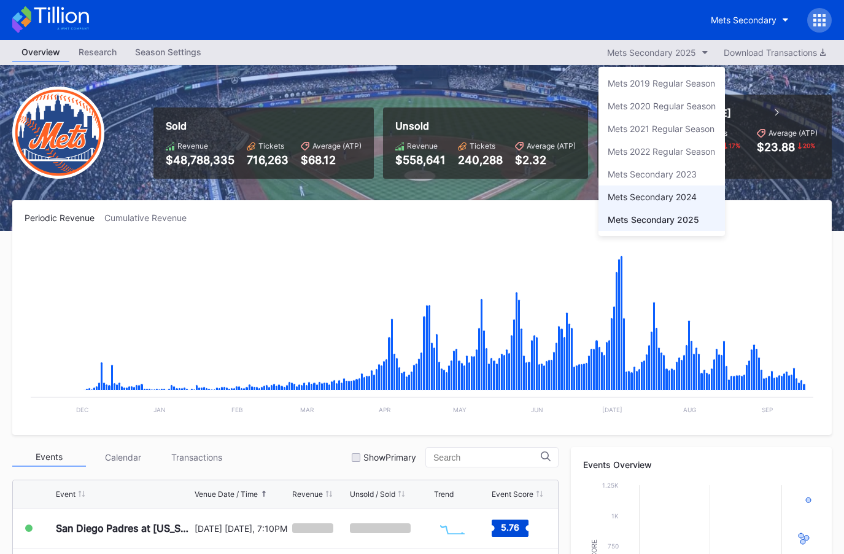
click at [661, 192] on div "Mets Secondary 2024" at bounding box center [652, 197] width 89 height 10
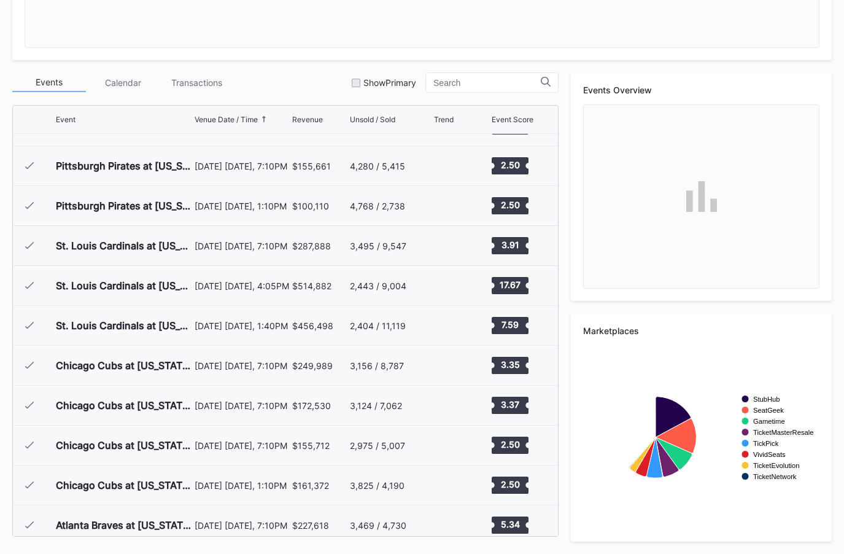
scroll to position [2990, 0]
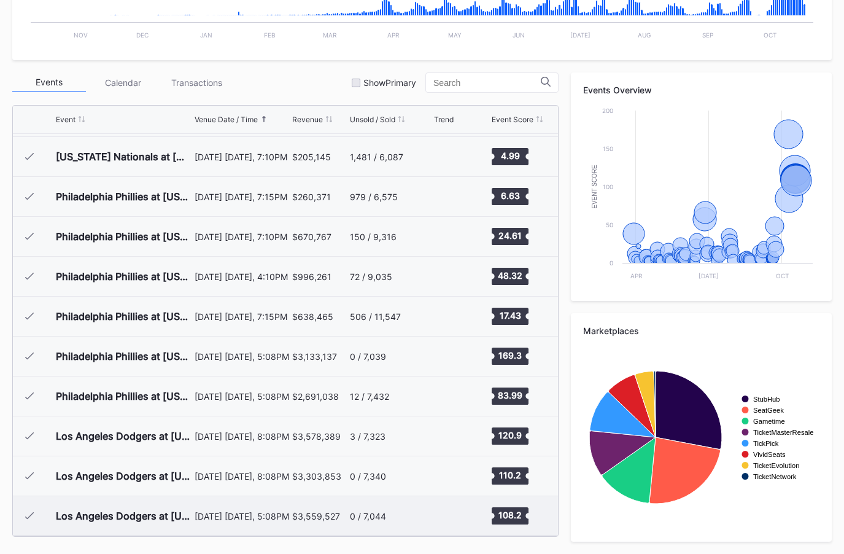
click at [374, 521] on div "0 / 7,044" at bounding box center [391, 515] width 82 height 39
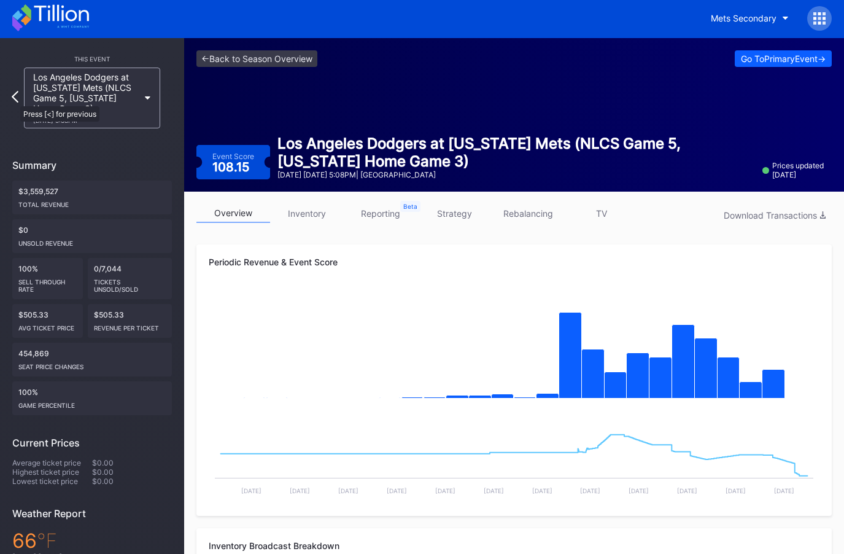
click at [14, 100] on icon at bounding box center [15, 97] width 7 height 12
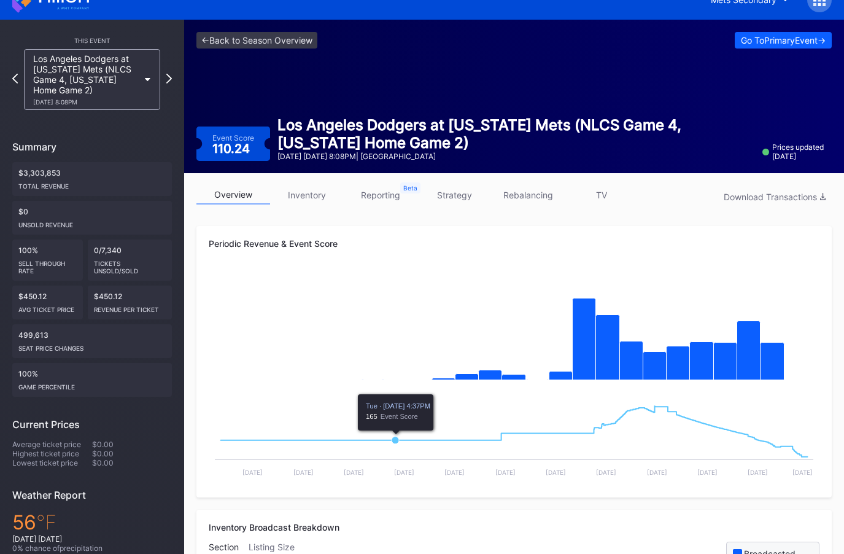
scroll to position [14, 0]
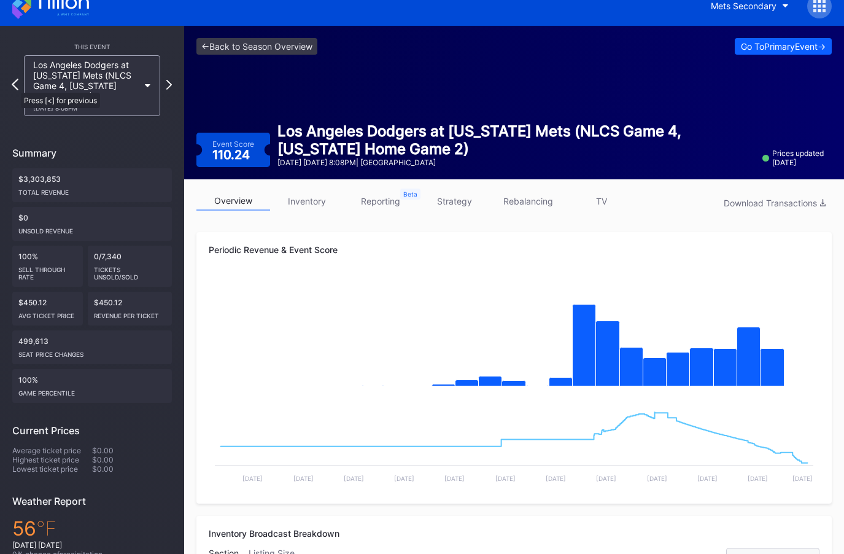
click at [15, 87] on icon at bounding box center [15, 85] width 7 height 12
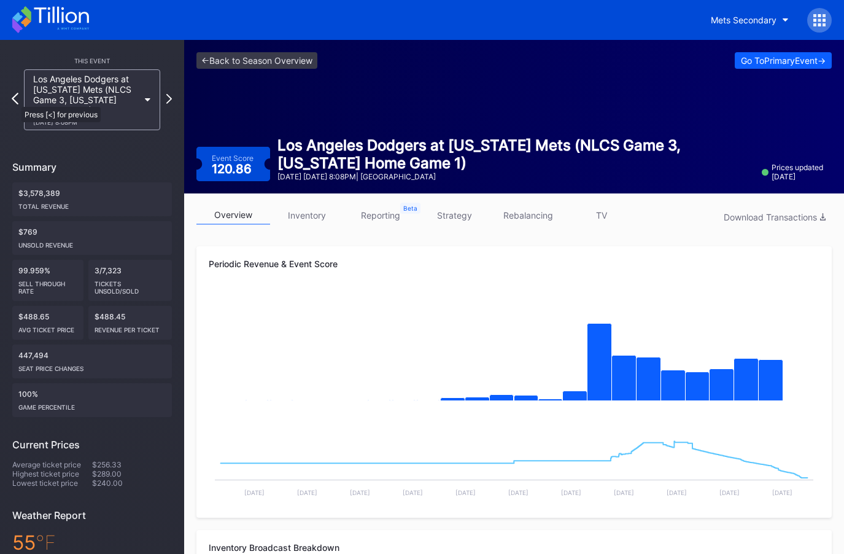
click at [15, 101] on icon at bounding box center [15, 99] width 7 height 12
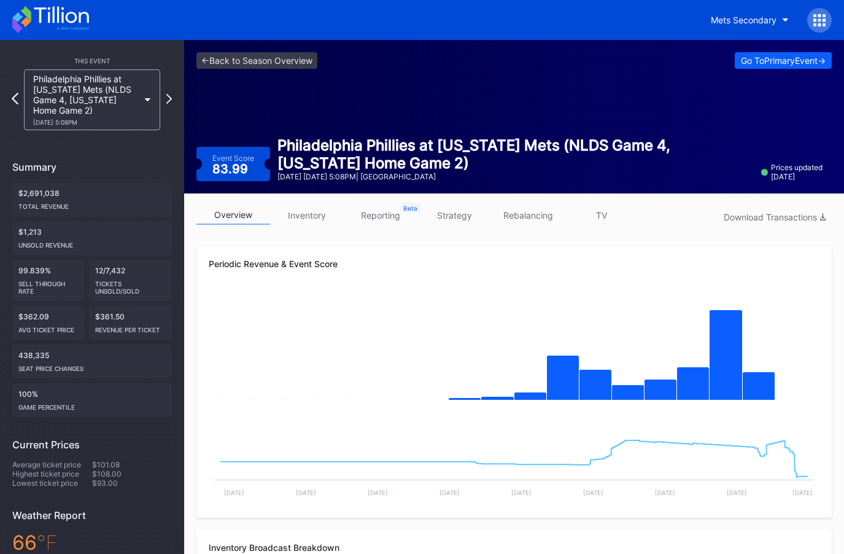
click at [12, 98] on icon at bounding box center [15, 99] width 7 height 12
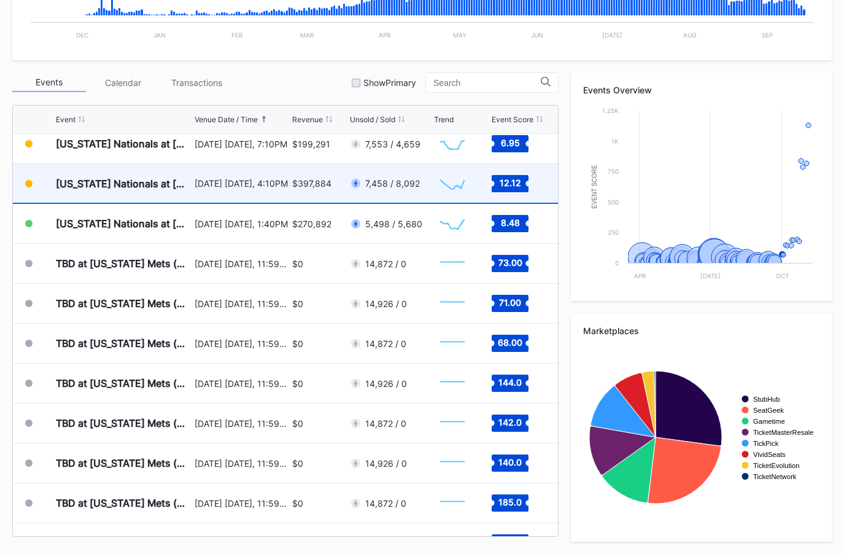
scroll to position [3142, 0]
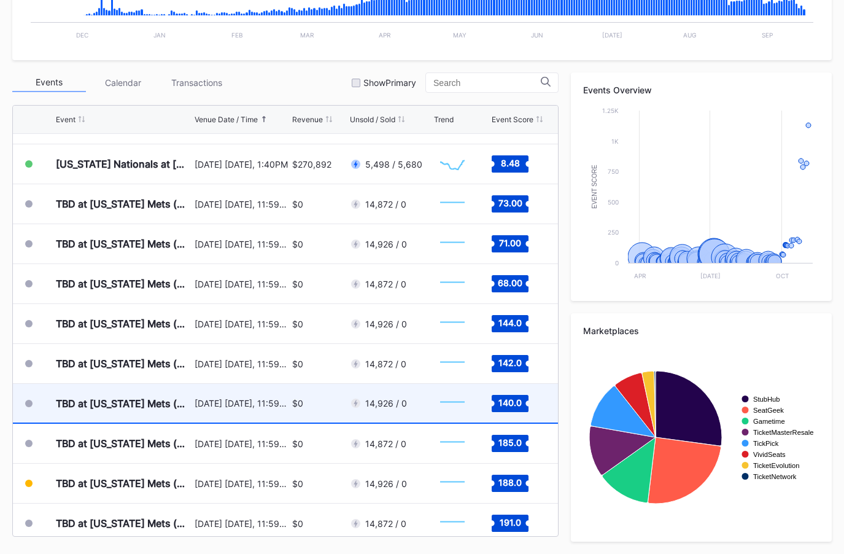
click at [290, 418] on div "TBD at [US_STATE] Mets (NLDS, Home Game 3) (If Necessary) (Date TBD) [DATE] [DA…" at bounding box center [285, 404] width 545 height 40
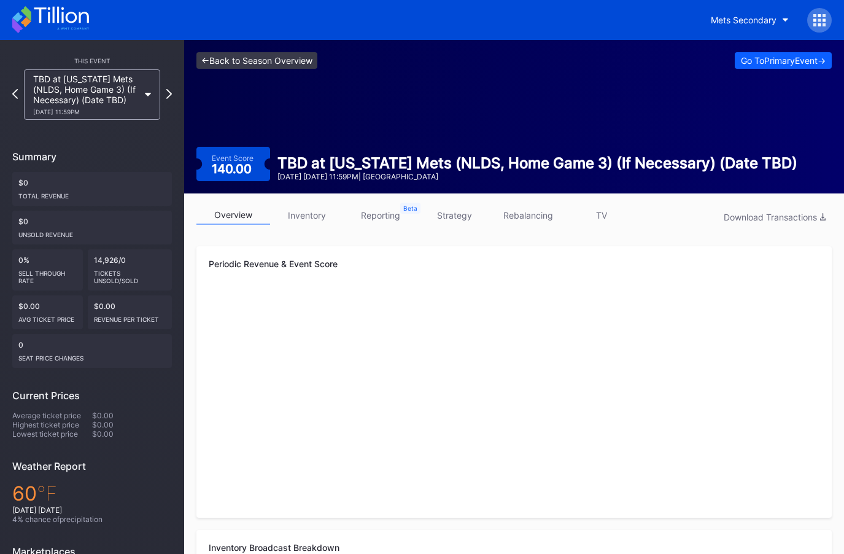
click at [278, 58] on link "<- Back to Season Overview" at bounding box center [256, 60] width 121 height 17
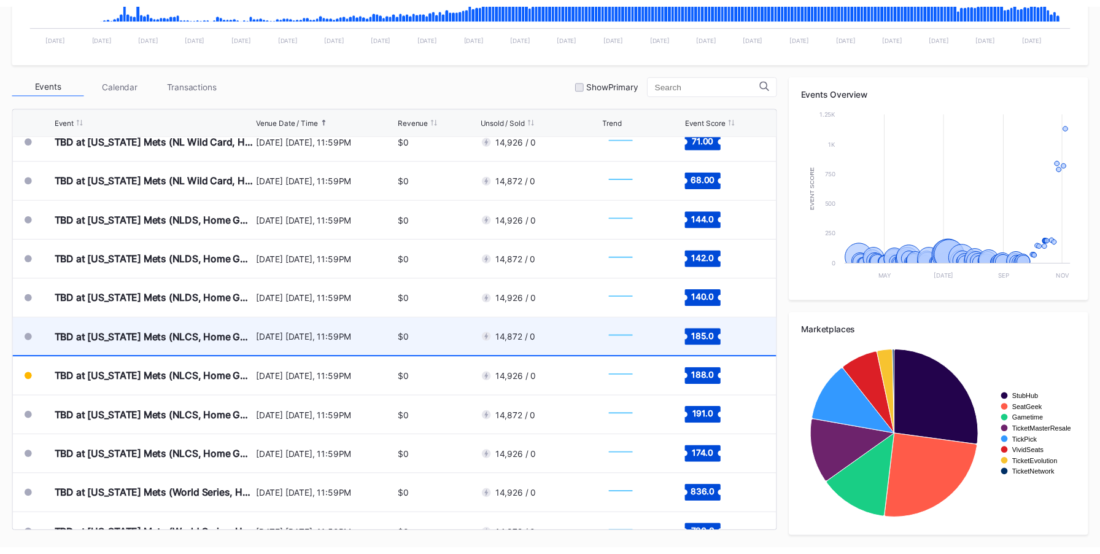
scroll to position [3247, 0]
